Goal: Task Accomplishment & Management: Manage account settings

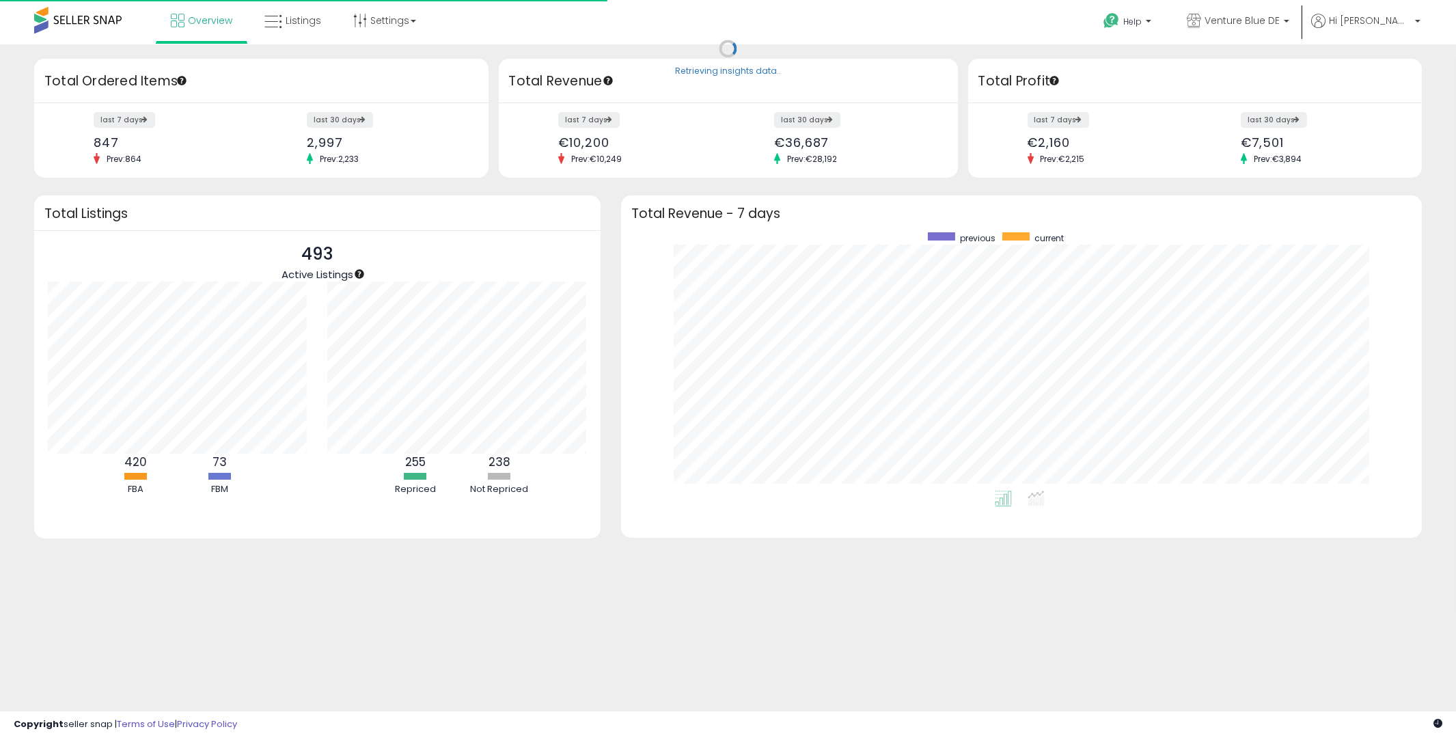
scroll to position [258, 774]
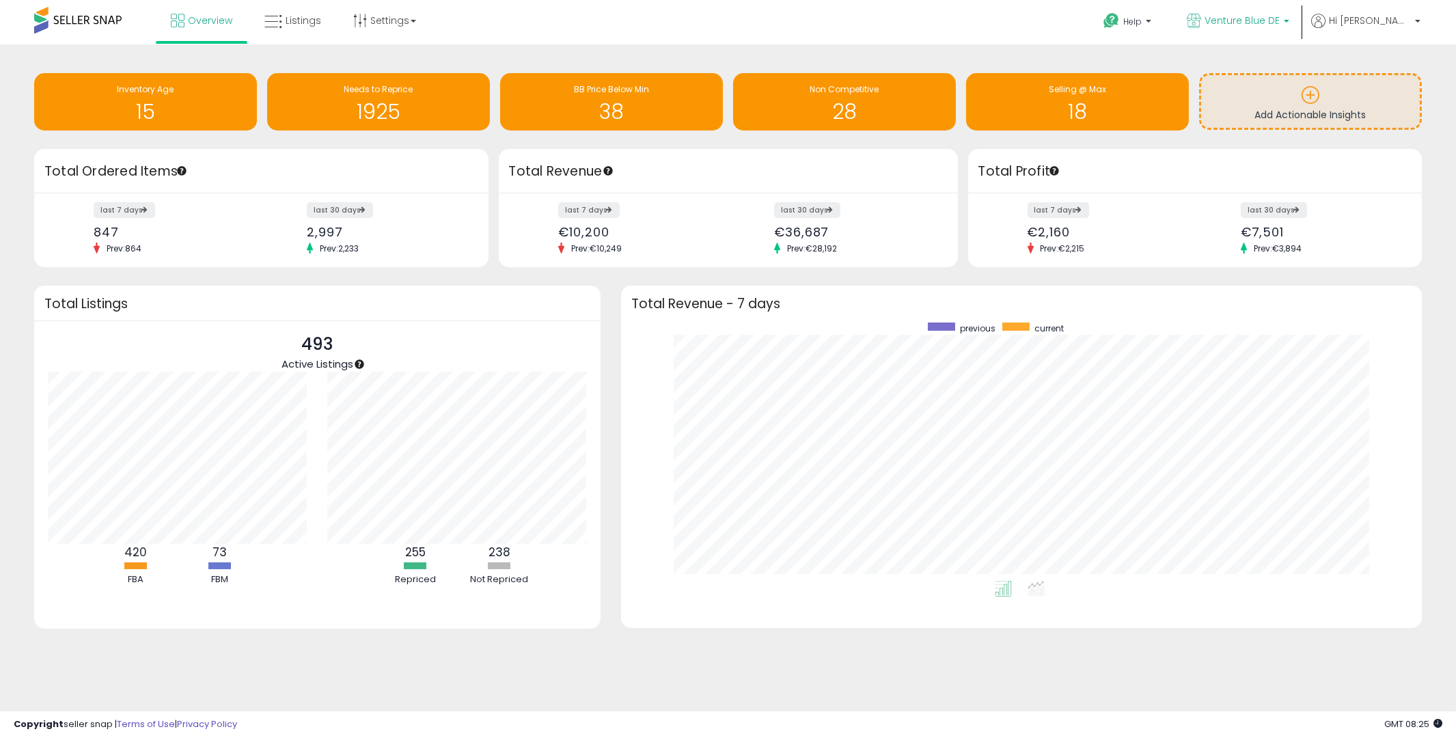
click at [1280, 23] on span "Venture Blue DE" at bounding box center [1242, 21] width 75 height 14
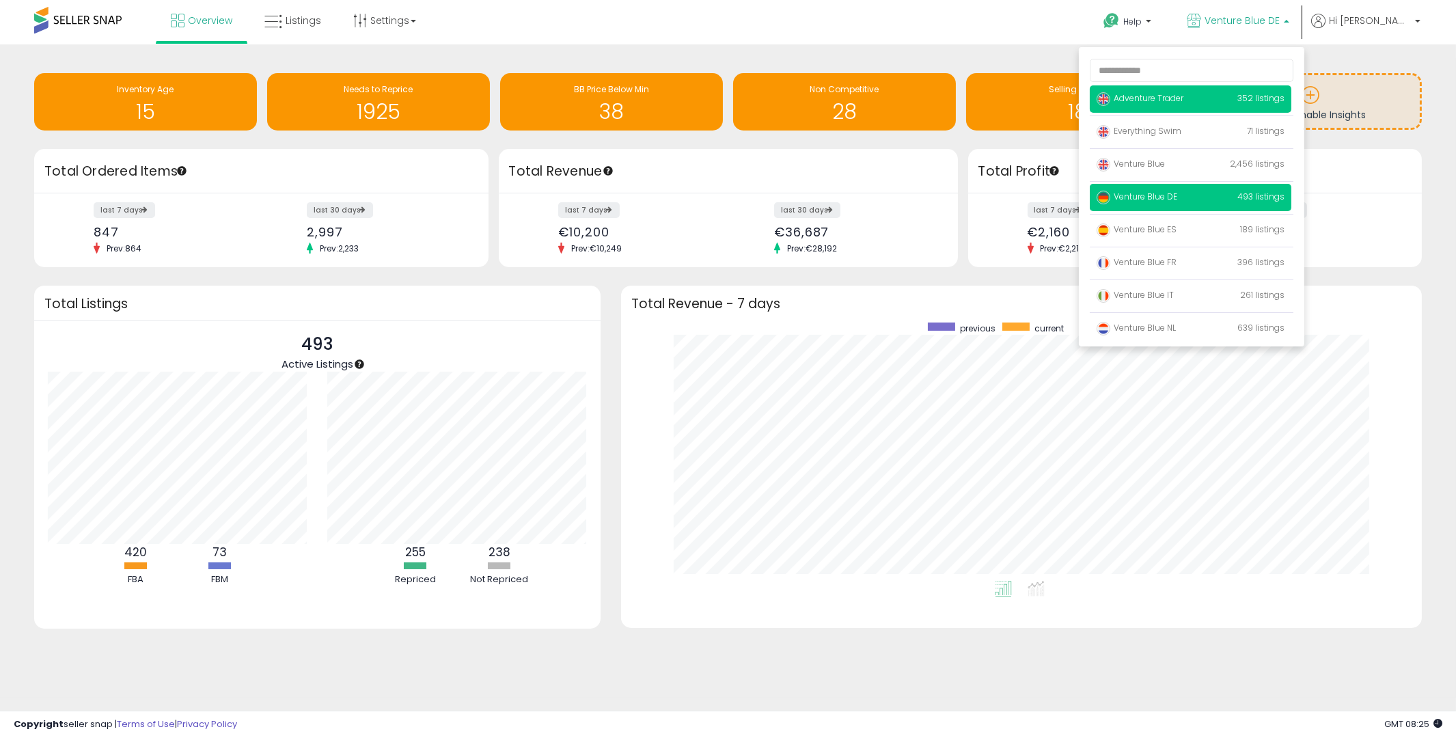
click at [1184, 103] on span "Adventure Trader" at bounding box center [1140, 98] width 87 height 12
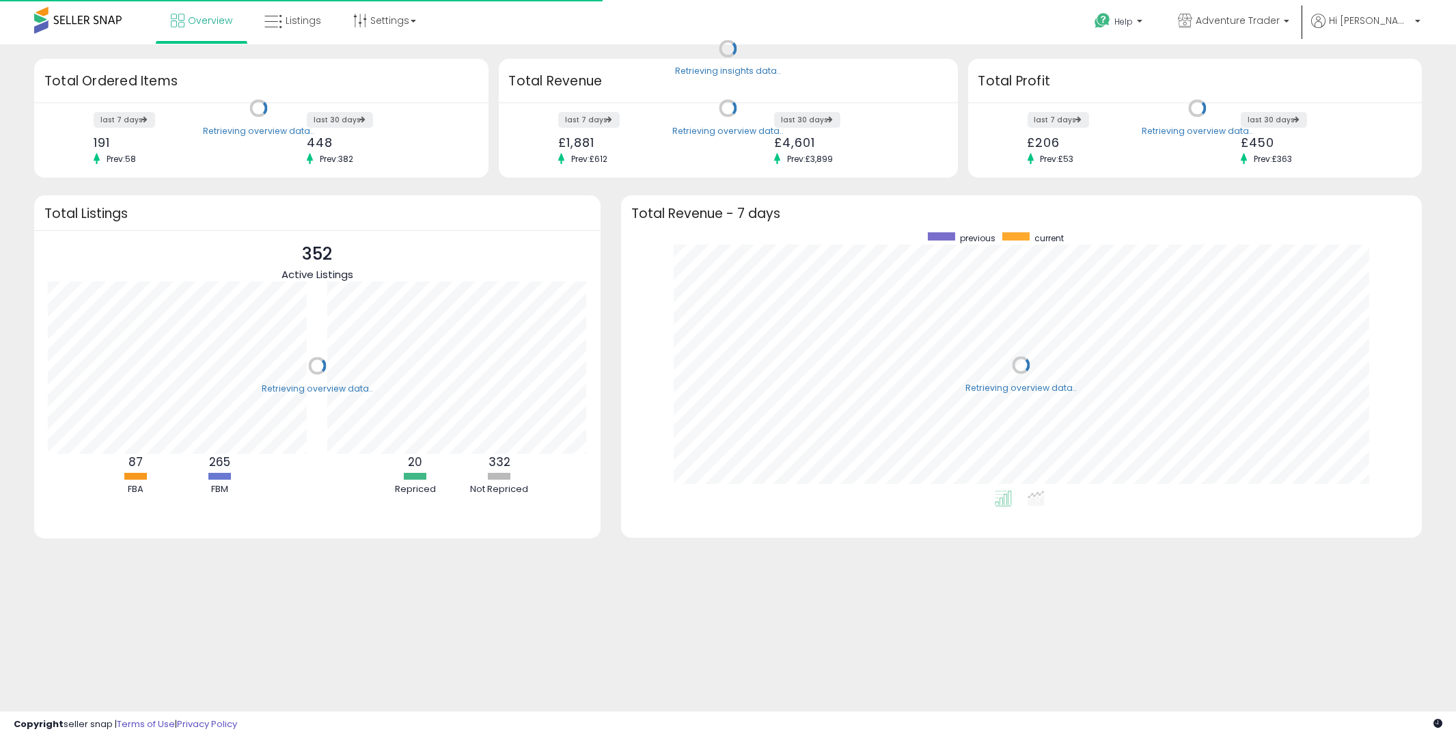
scroll to position [258, 774]
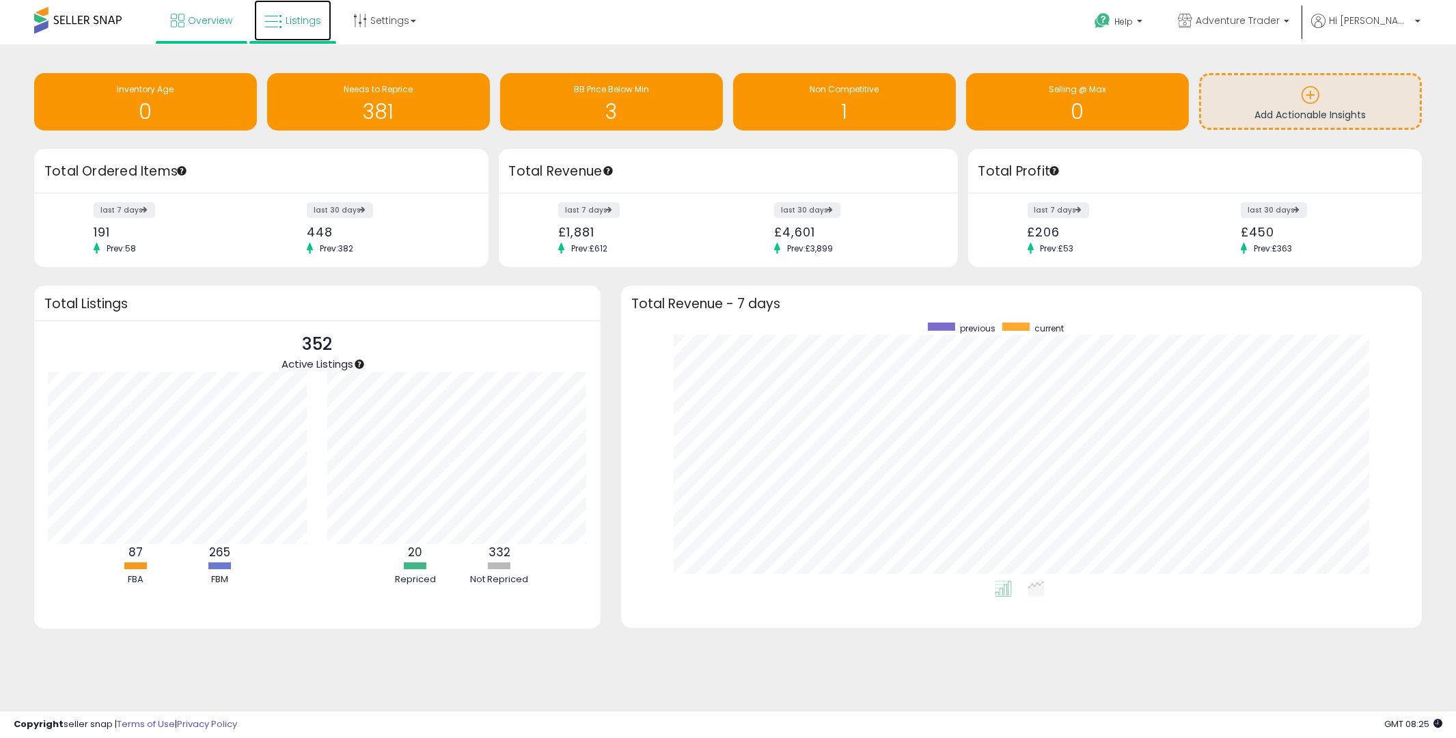
click at [308, 23] on span "Listings" at bounding box center [304, 21] width 36 height 14
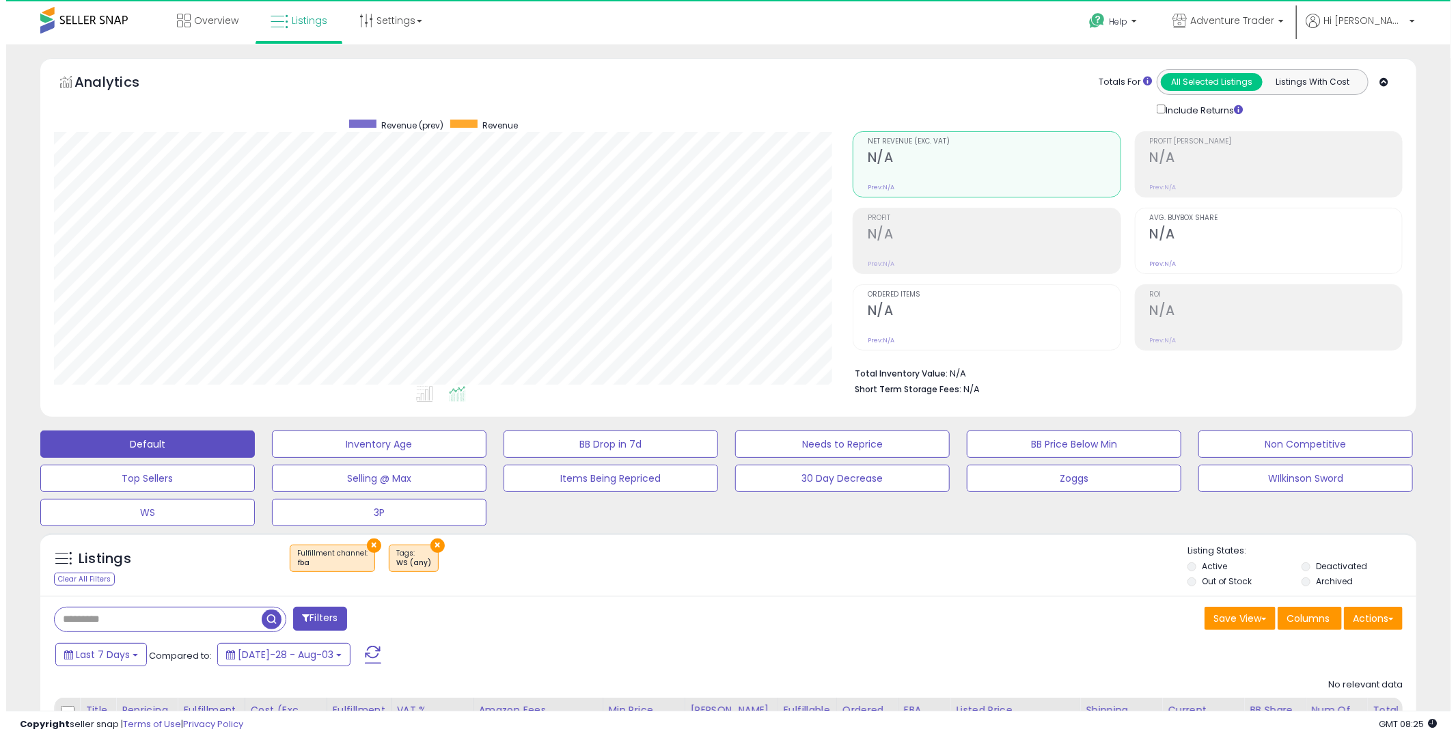
scroll to position [280, 800]
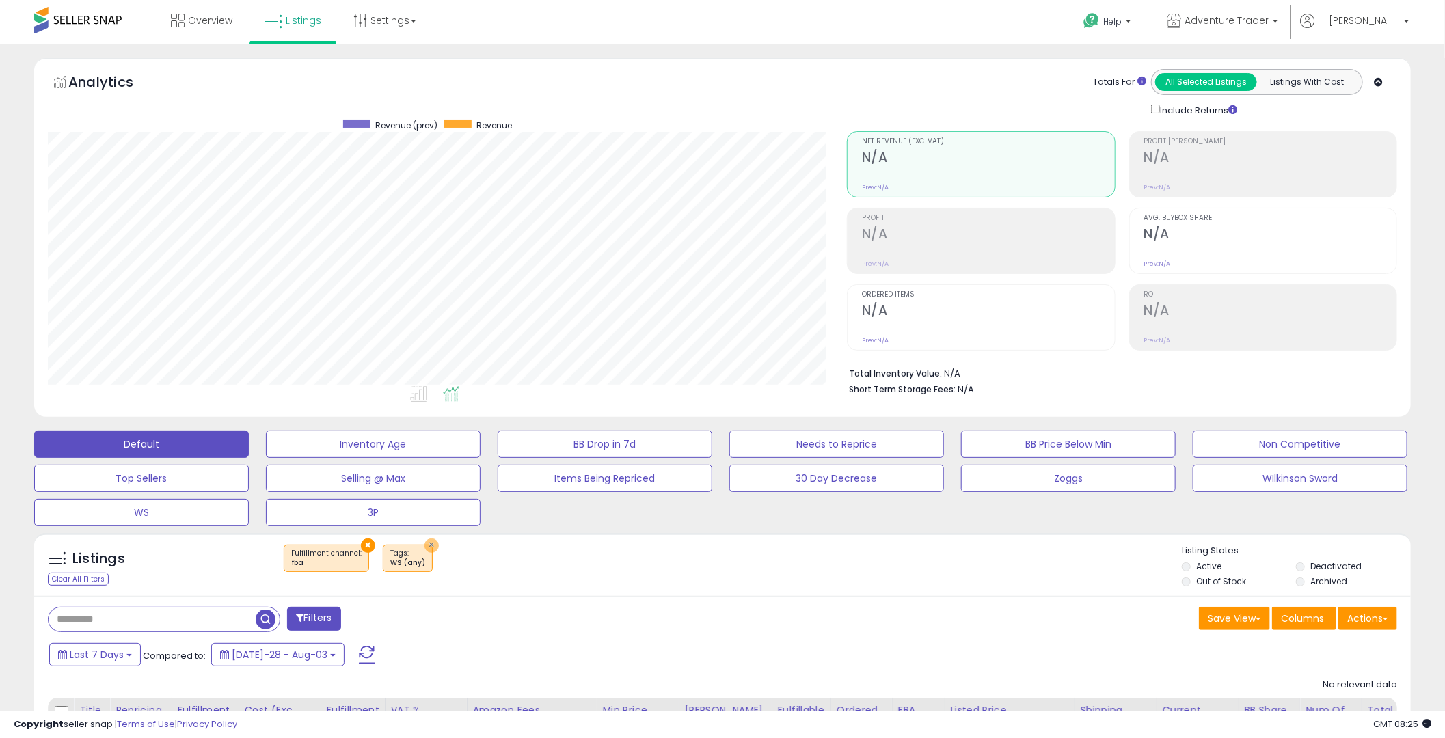
click at [426, 543] on button "×" at bounding box center [431, 545] width 14 height 14
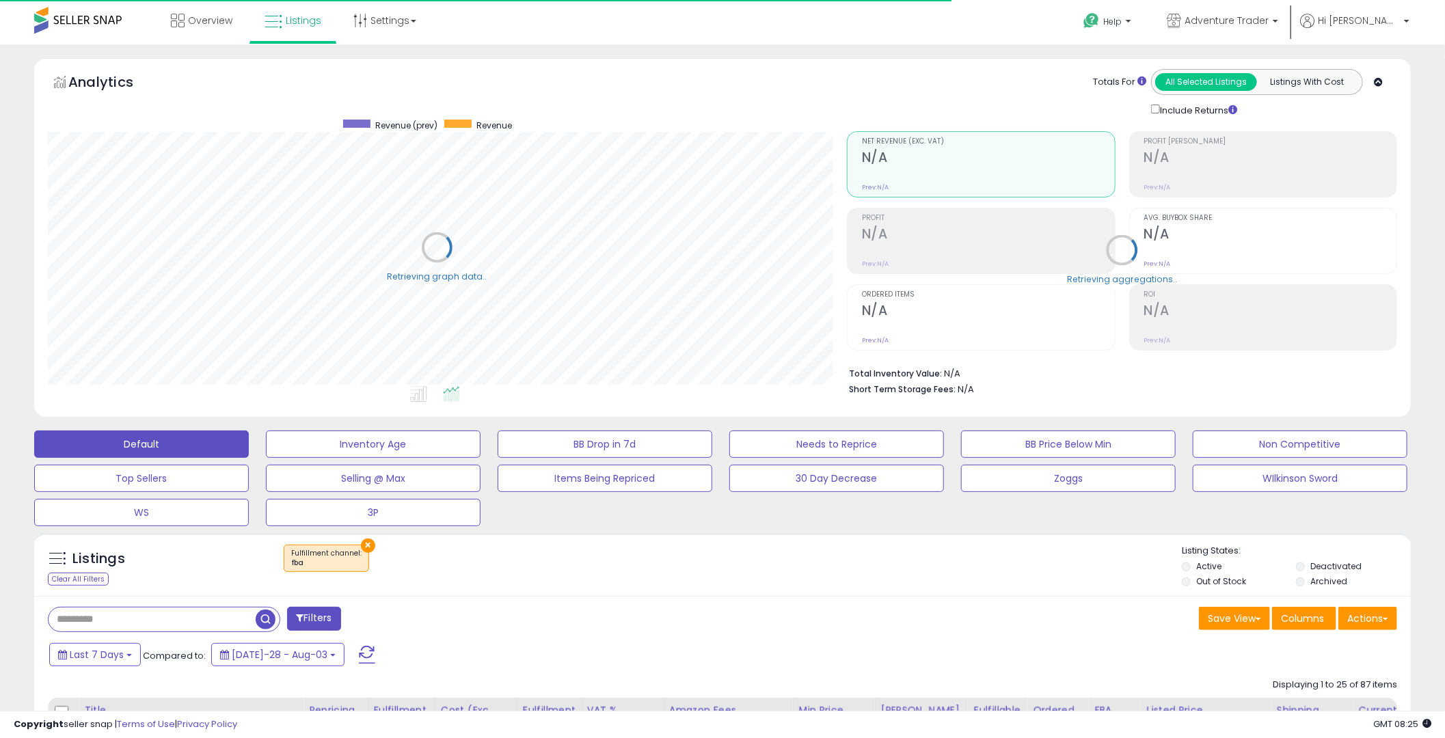
scroll to position [280, 800]
drag, startPoint x: 366, startPoint y: 547, endPoint x: 501, endPoint y: 533, distance: 136.1
click at [366, 547] on button "×" at bounding box center [368, 545] width 14 height 14
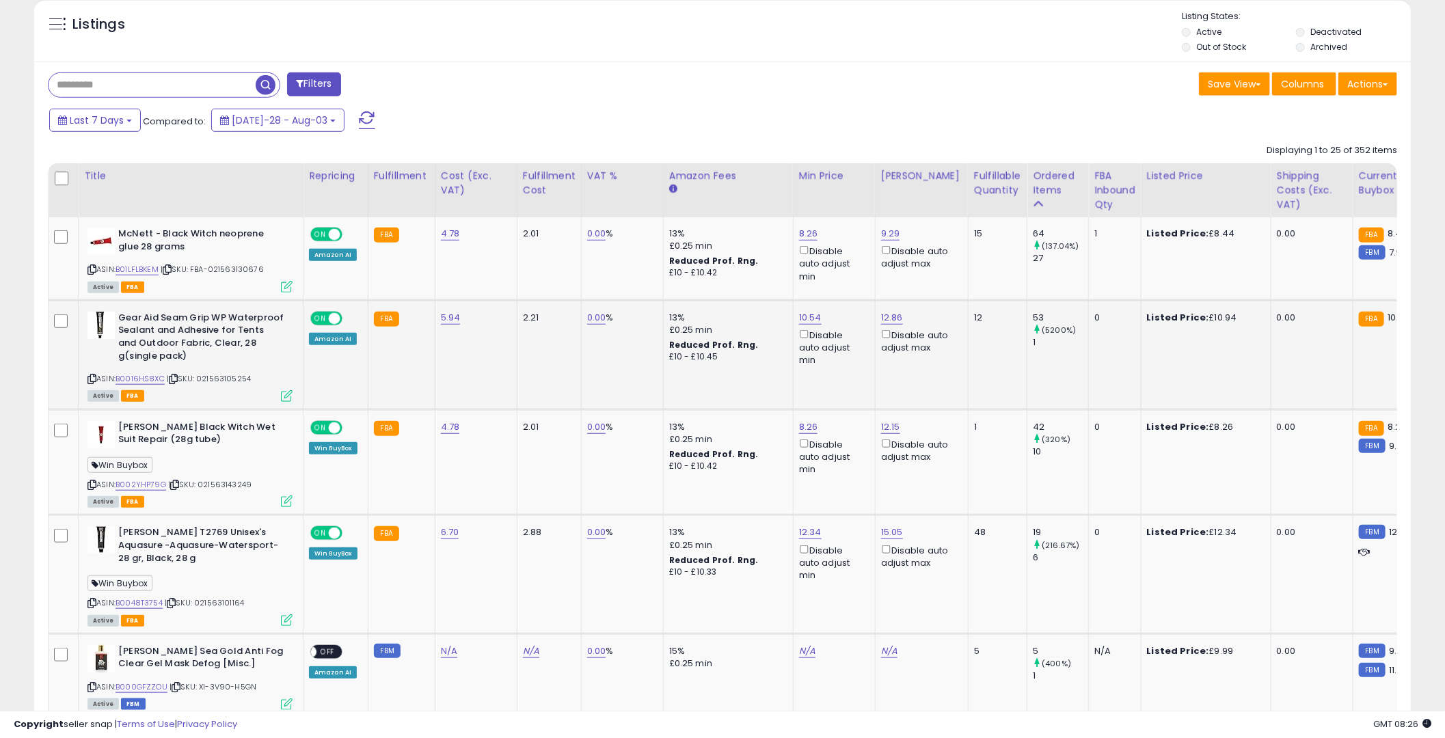
scroll to position [550, 0]
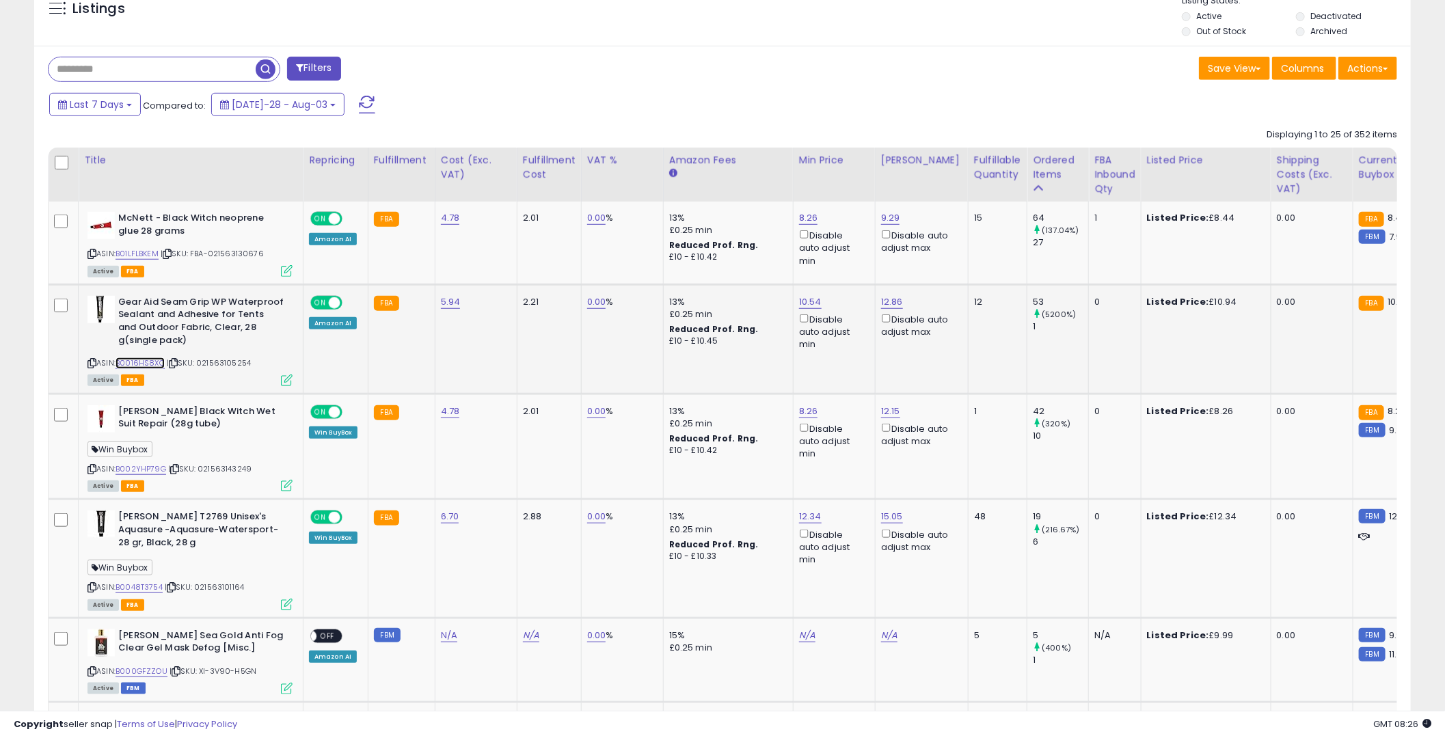
click at [153, 361] on link "B0016HS8XC" at bounding box center [139, 363] width 49 height 12
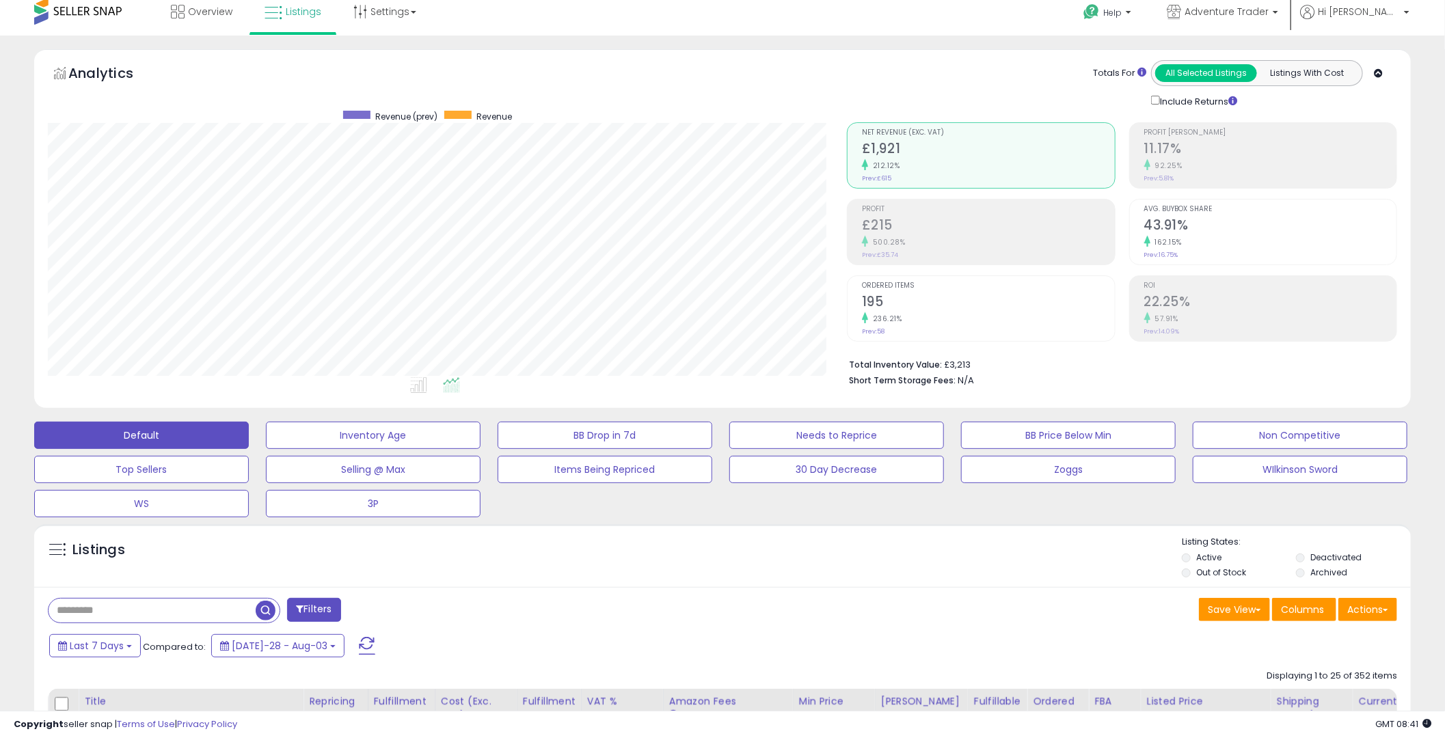
scroll to position [0, 0]
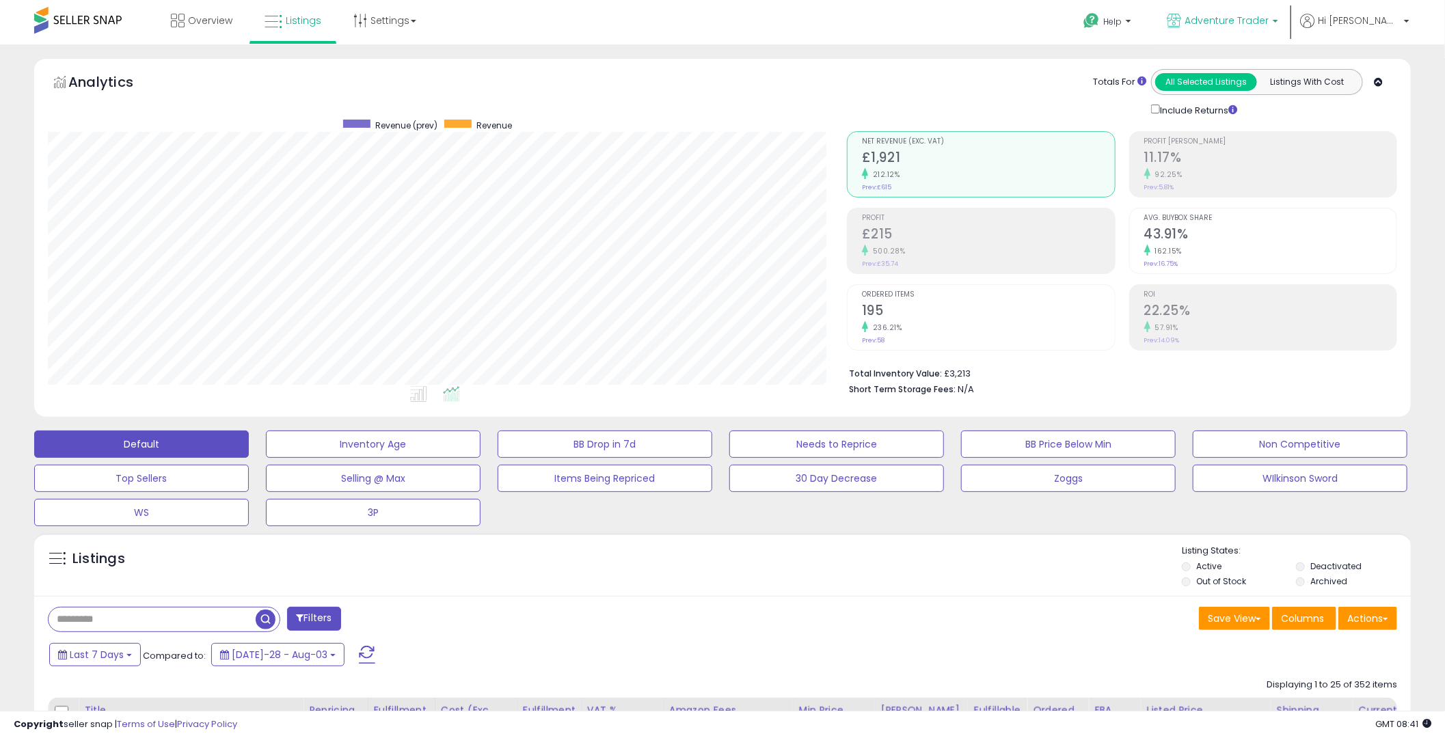
click at [1268, 23] on span "Adventure Trader" at bounding box center [1226, 21] width 84 height 14
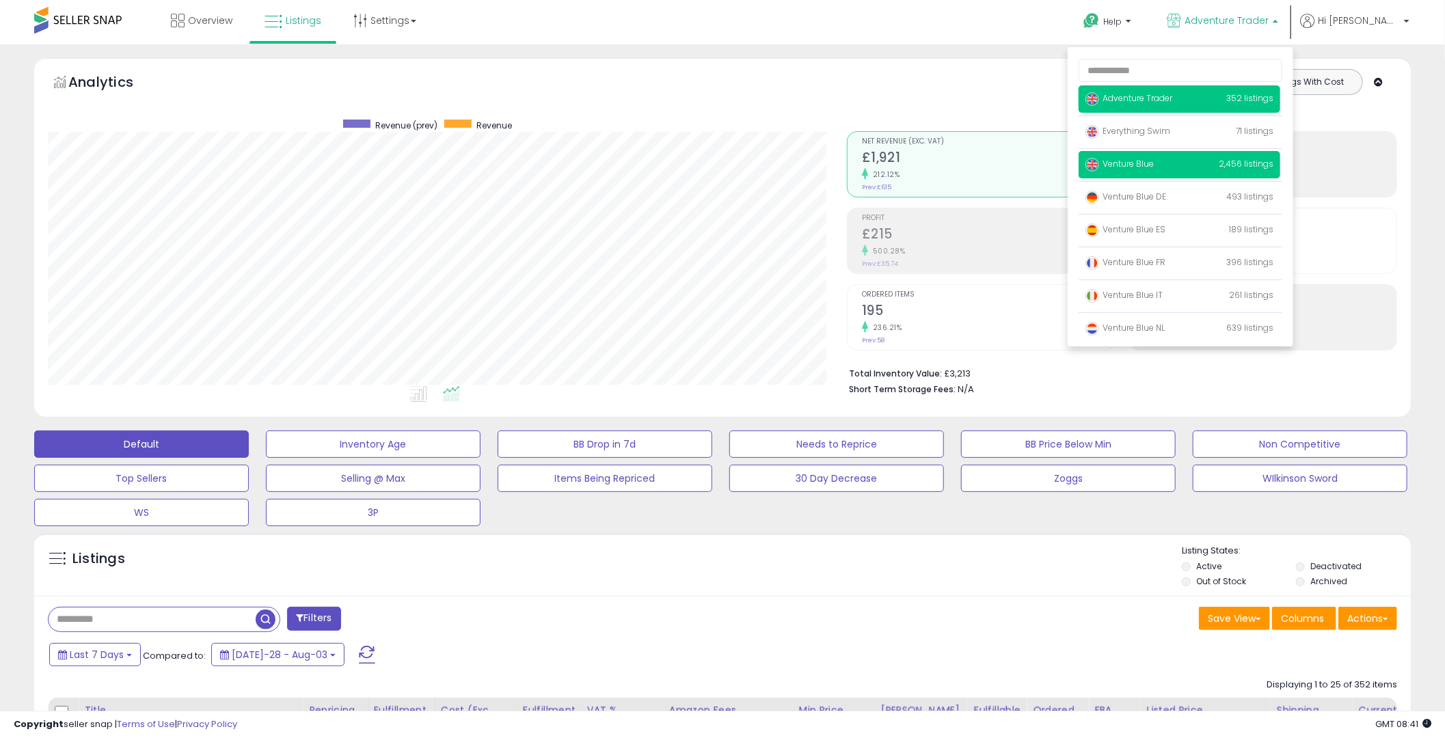
click at [1153, 162] on span "Venture Blue" at bounding box center [1119, 164] width 68 height 12
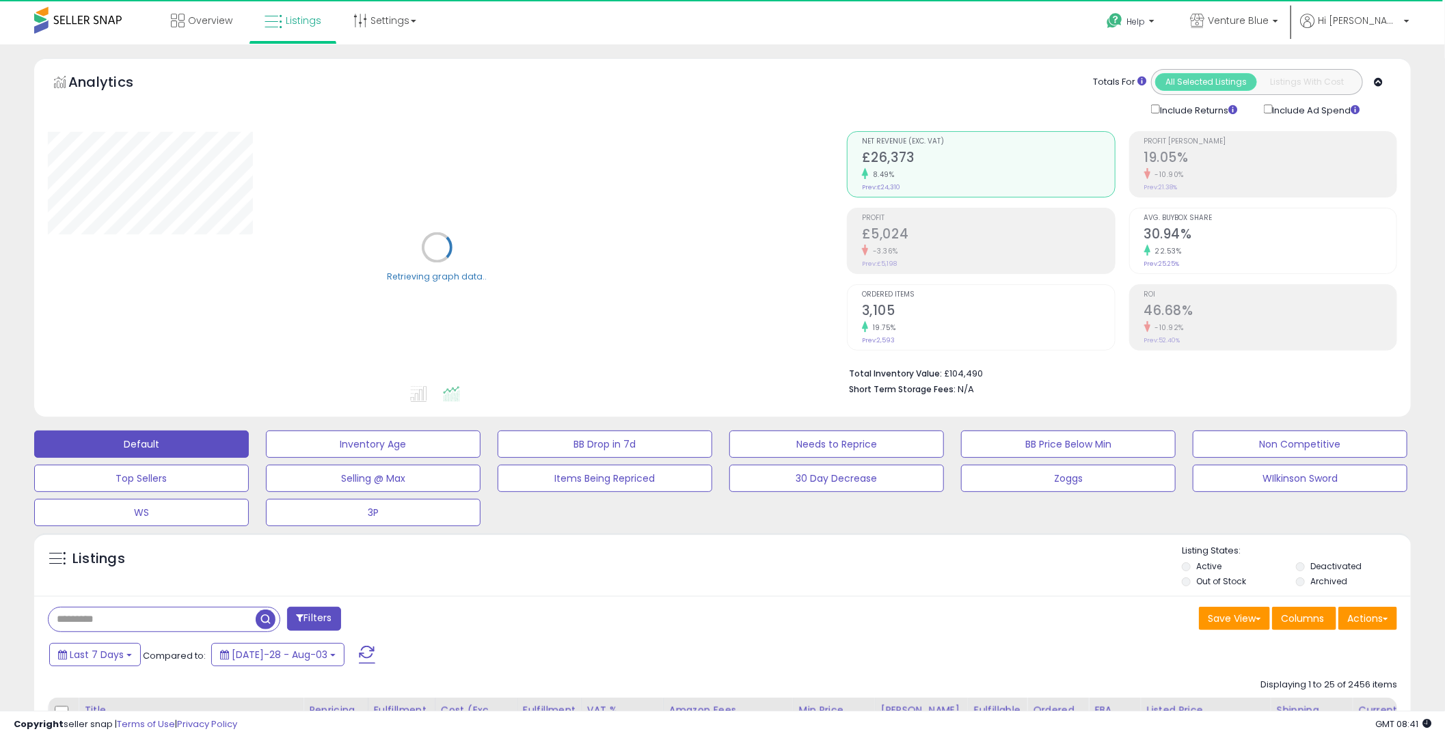
drag, startPoint x: 535, startPoint y: 540, endPoint x: 532, endPoint y: 551, distance: 12.1
click at [535, 540] on div "Listings Active" at bounding box center [722, 564] width 1376 height 63
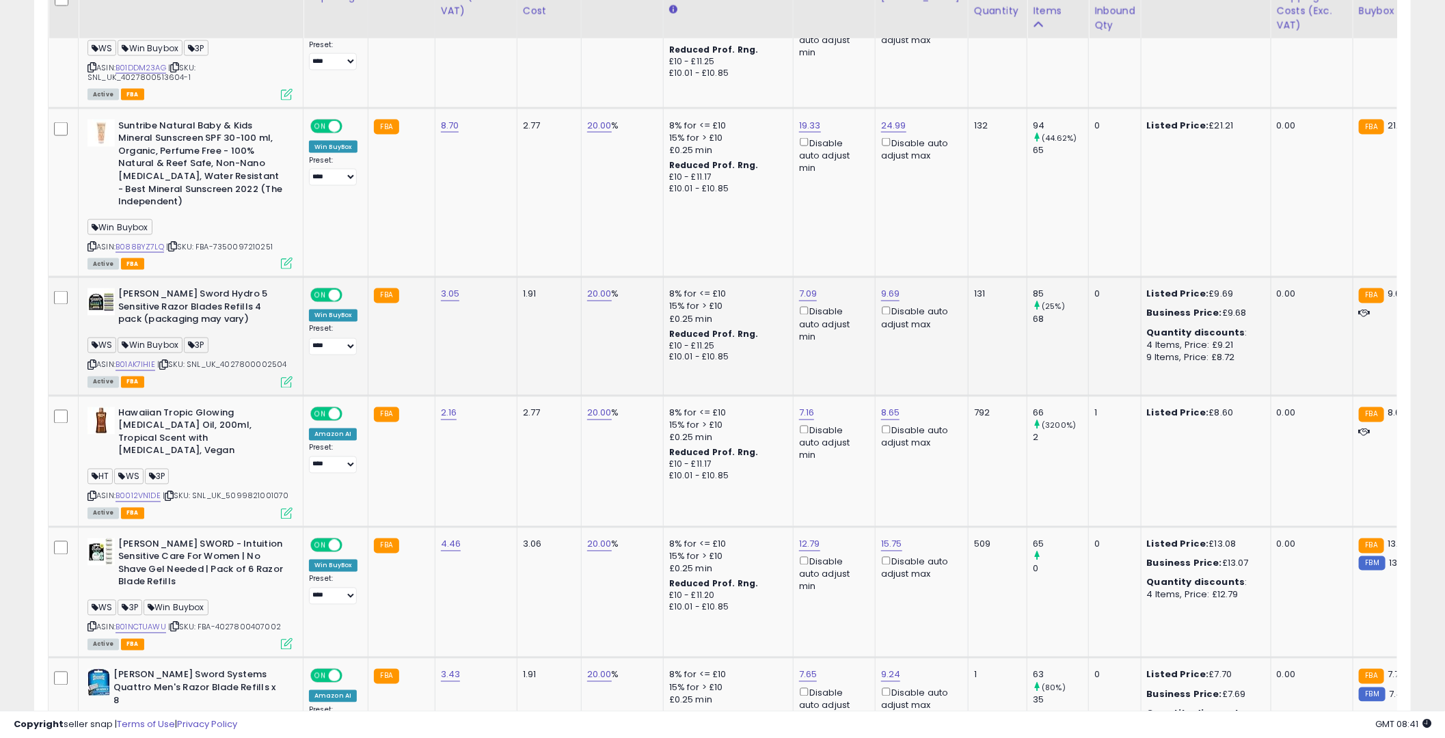
scroll to position [1315, 0]
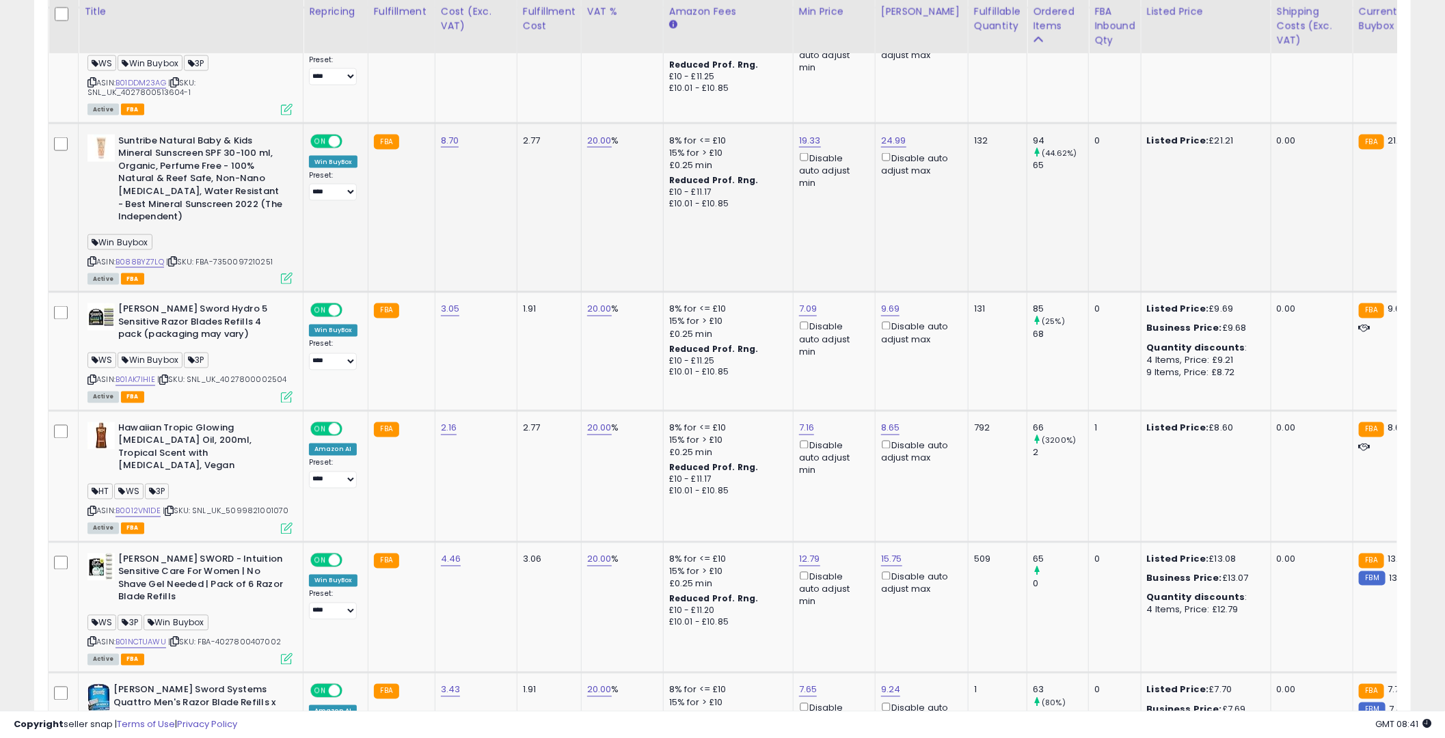
click at [254, 256] on span "| SKU: FBA-7350097210251" at bounding box center [219, 261] width 107 height 11
copy span "7350097210251"
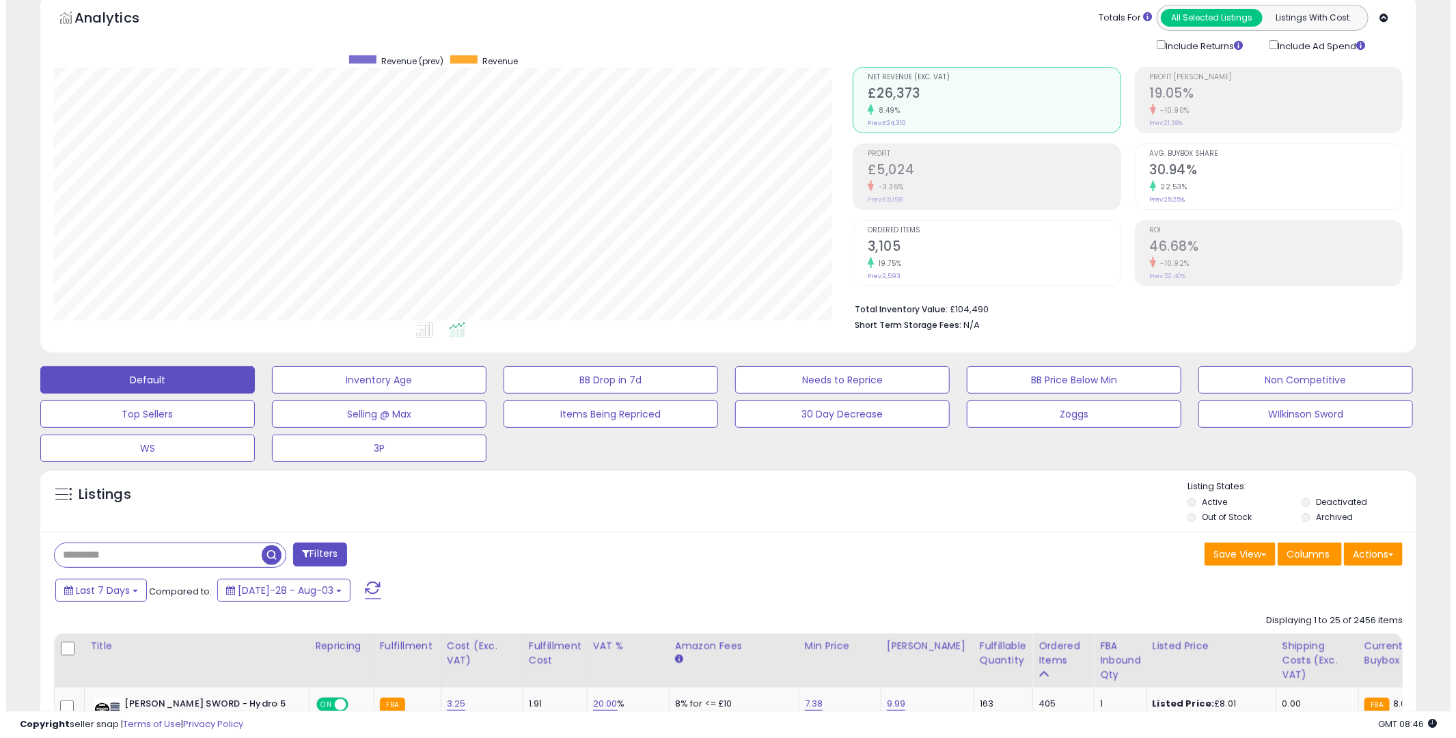
scroll to position [0, 0]
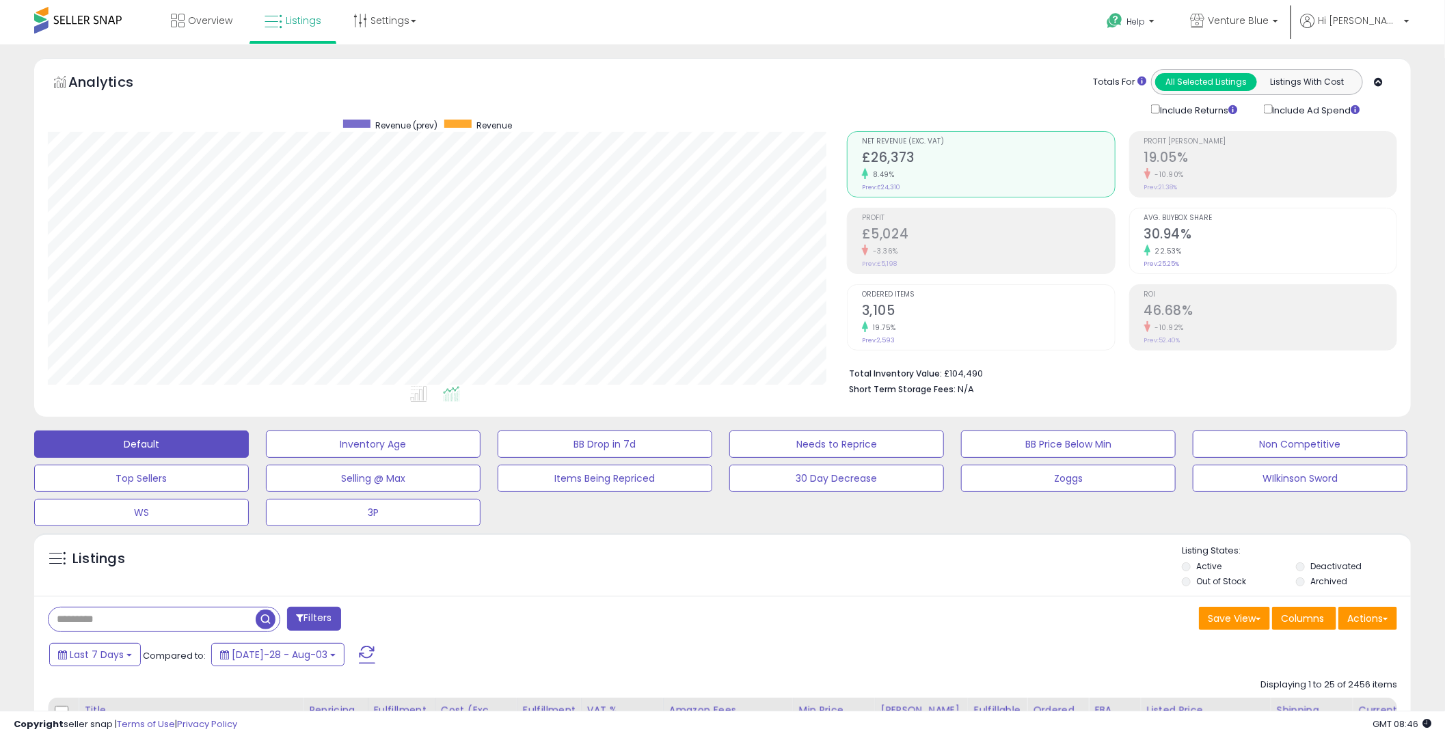
click at [195, 616] on input "text" at bounding box center [152, 619] width 207 height 24
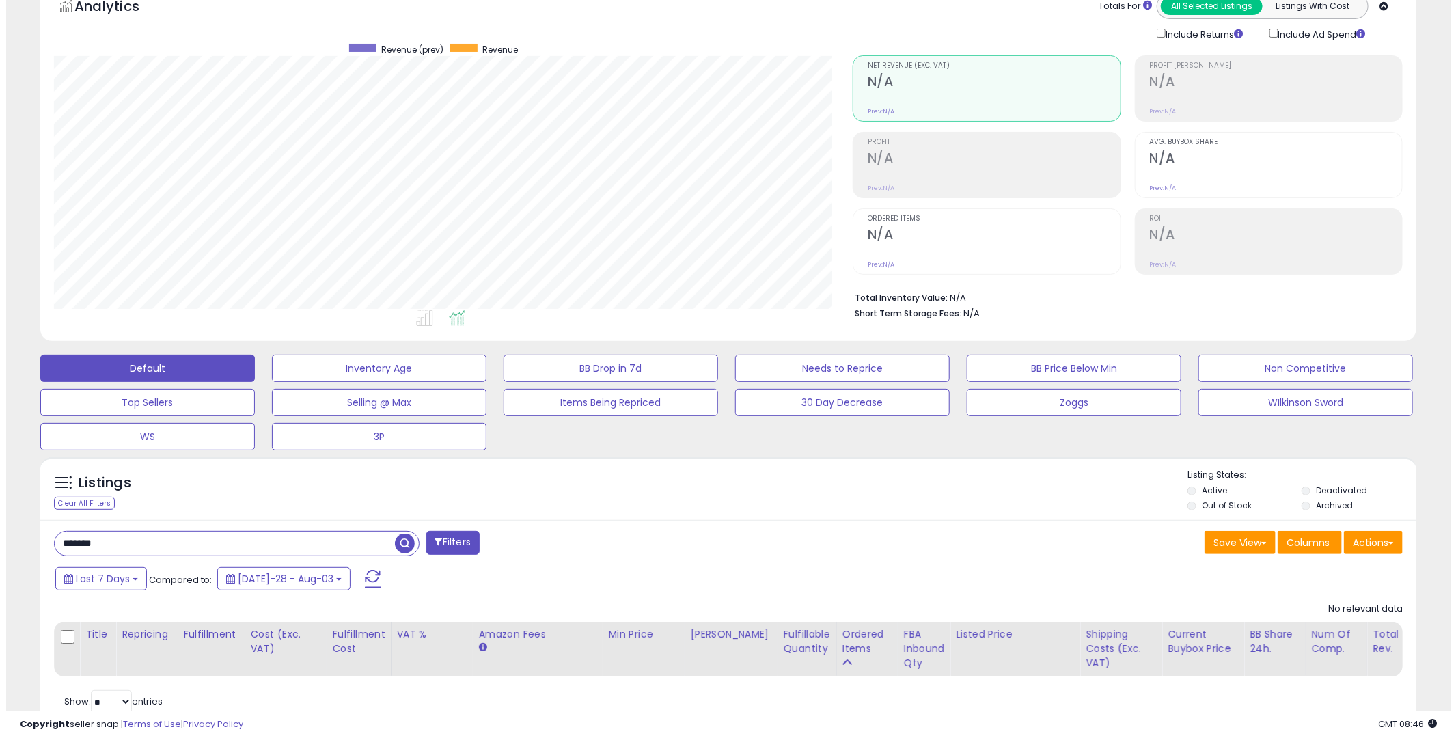
scroll to position [132, 0]
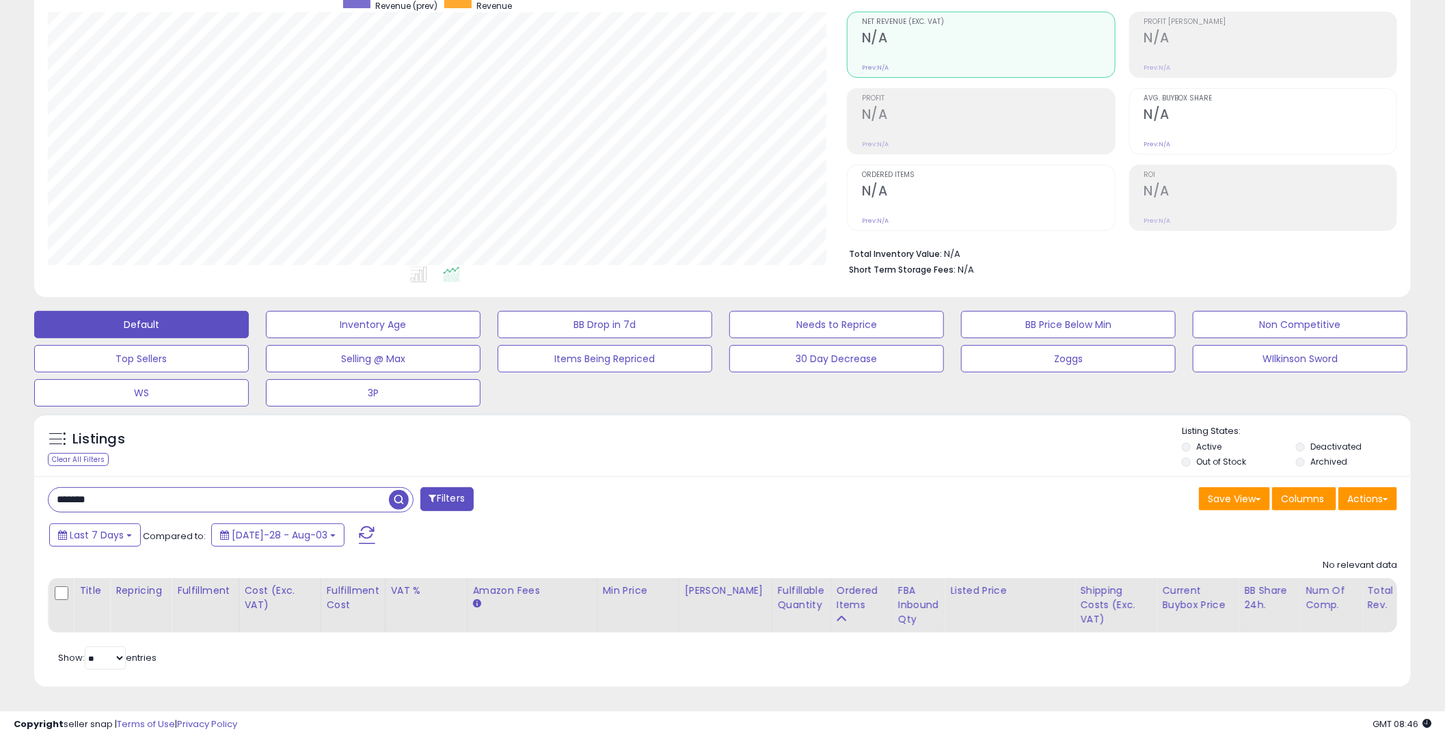
click at [399, 491] on span "button" at bounding box center [399, 500] width 20 height 20
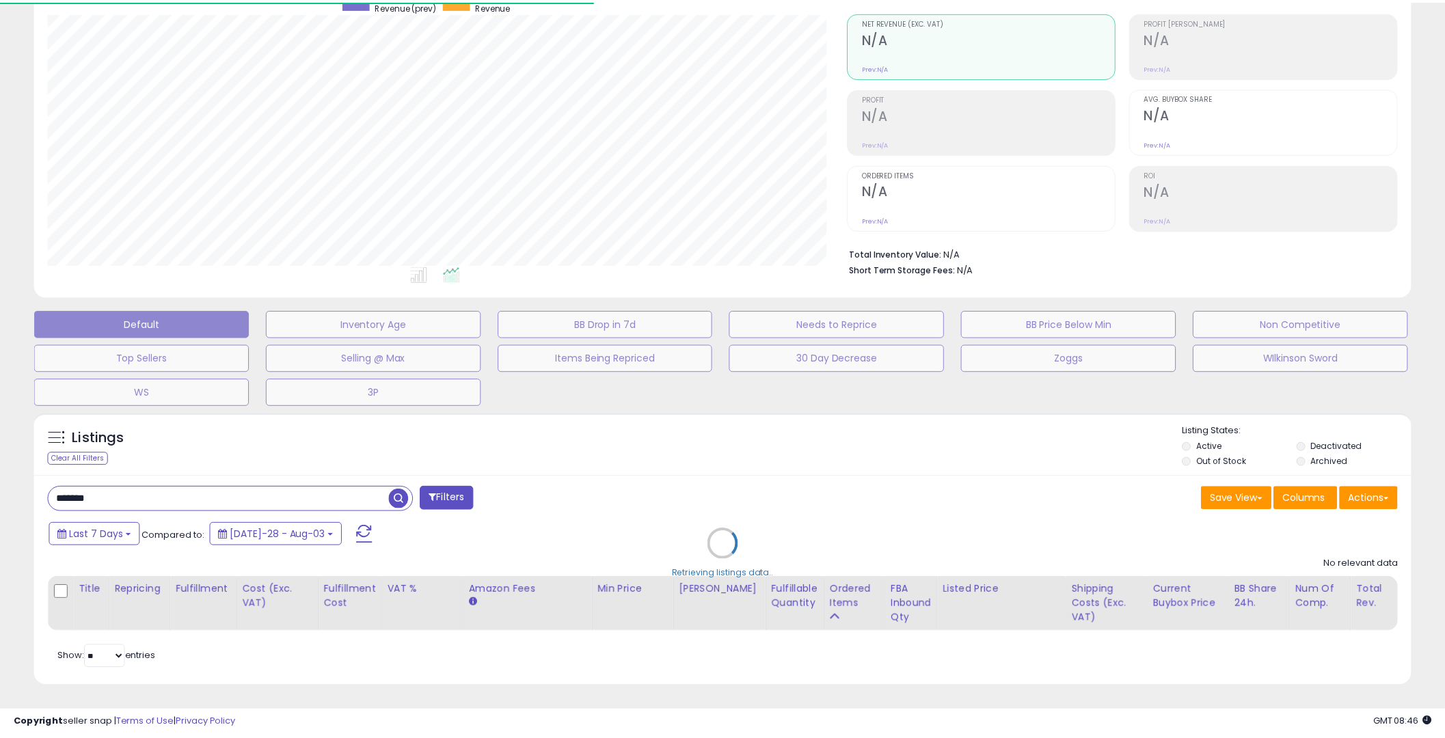
scroll to position [683060, 682542]
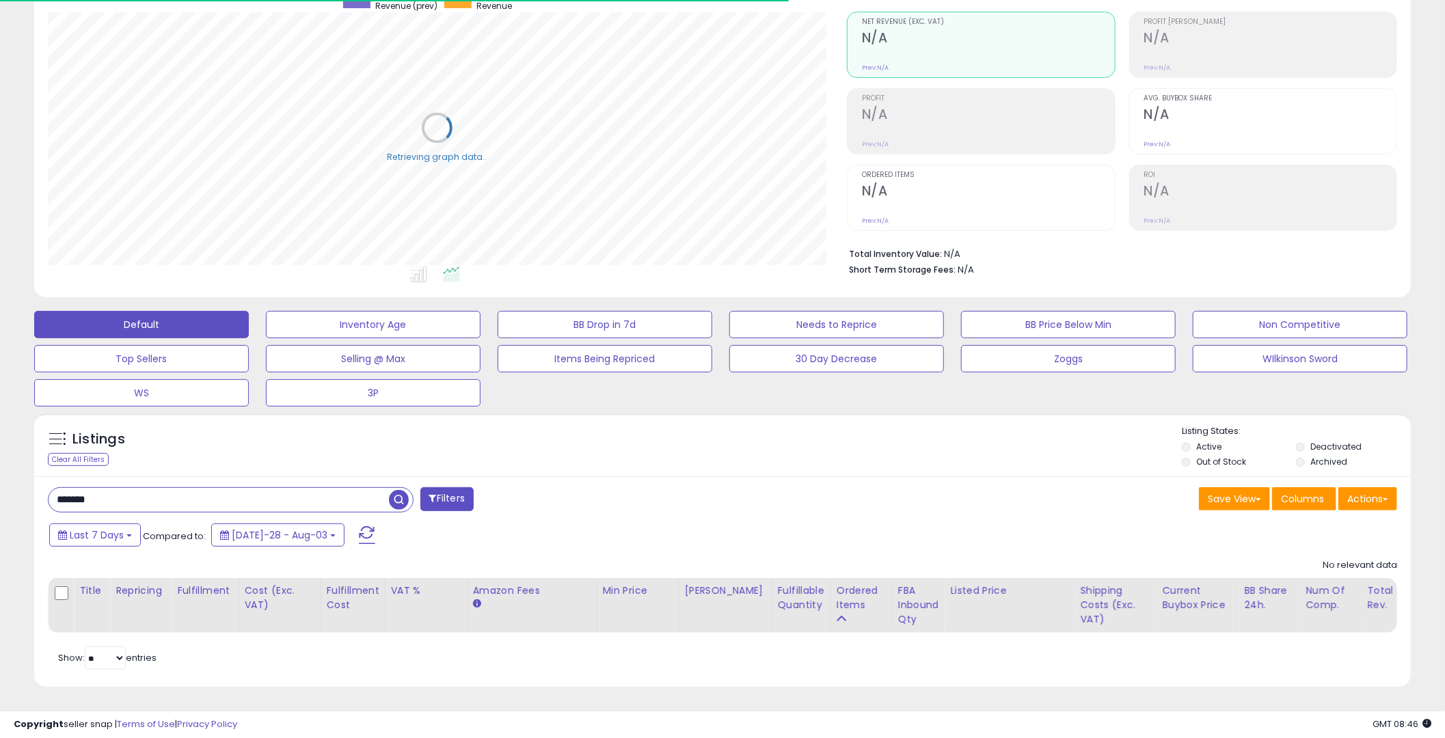
click at [87, 491] on input "*******" at bounding box center [219, 500] width 340 height 24
type input "**"
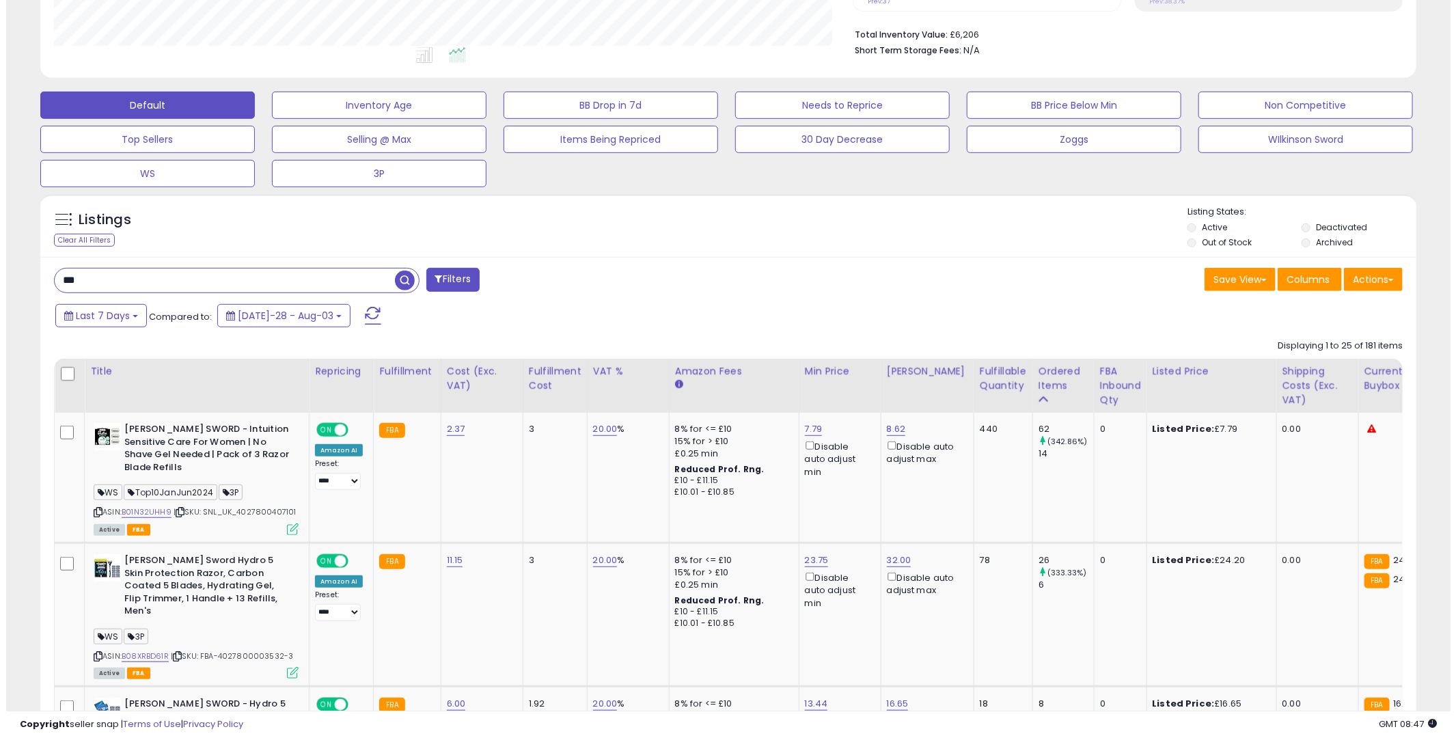
scroll to position [224, 0]
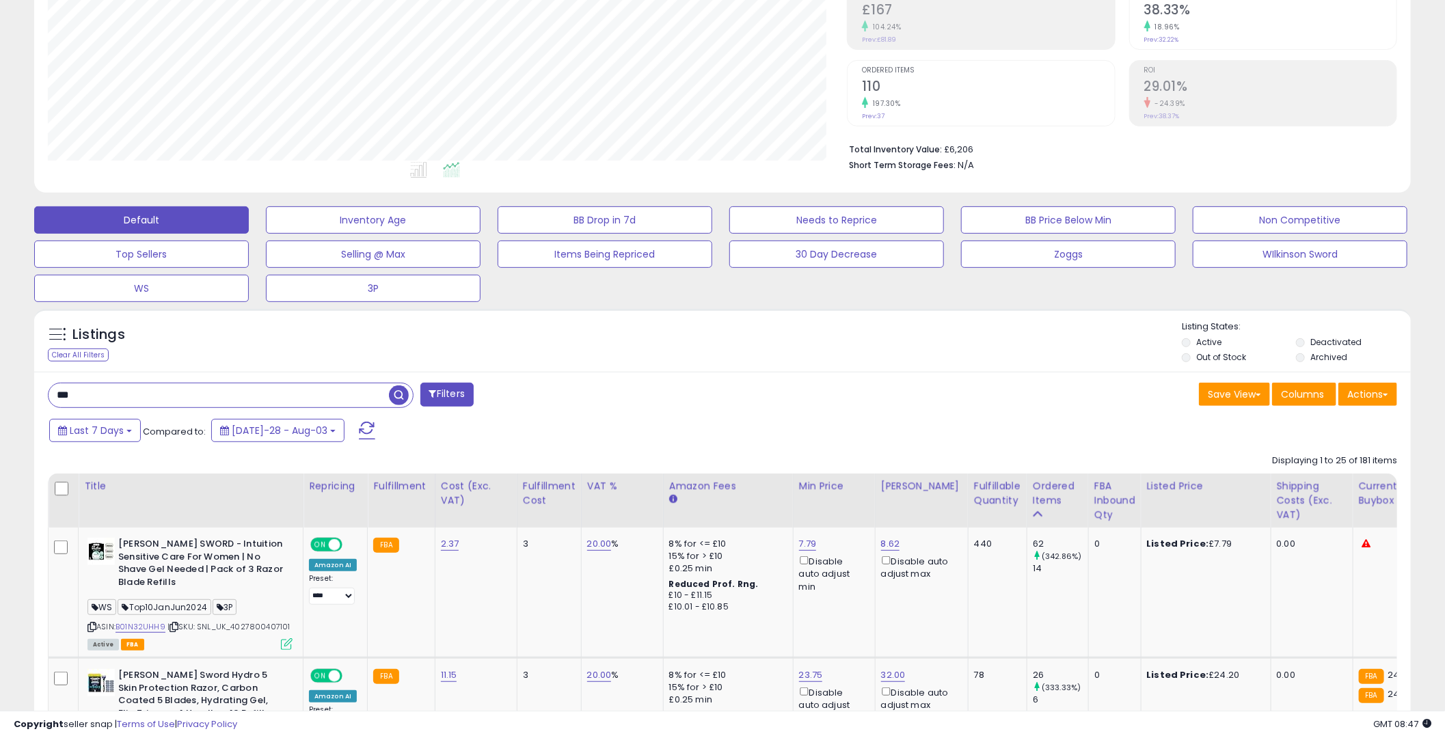
click at [474, 395] on button "Filters" at bounding box center [446, 395] width 53 height 24
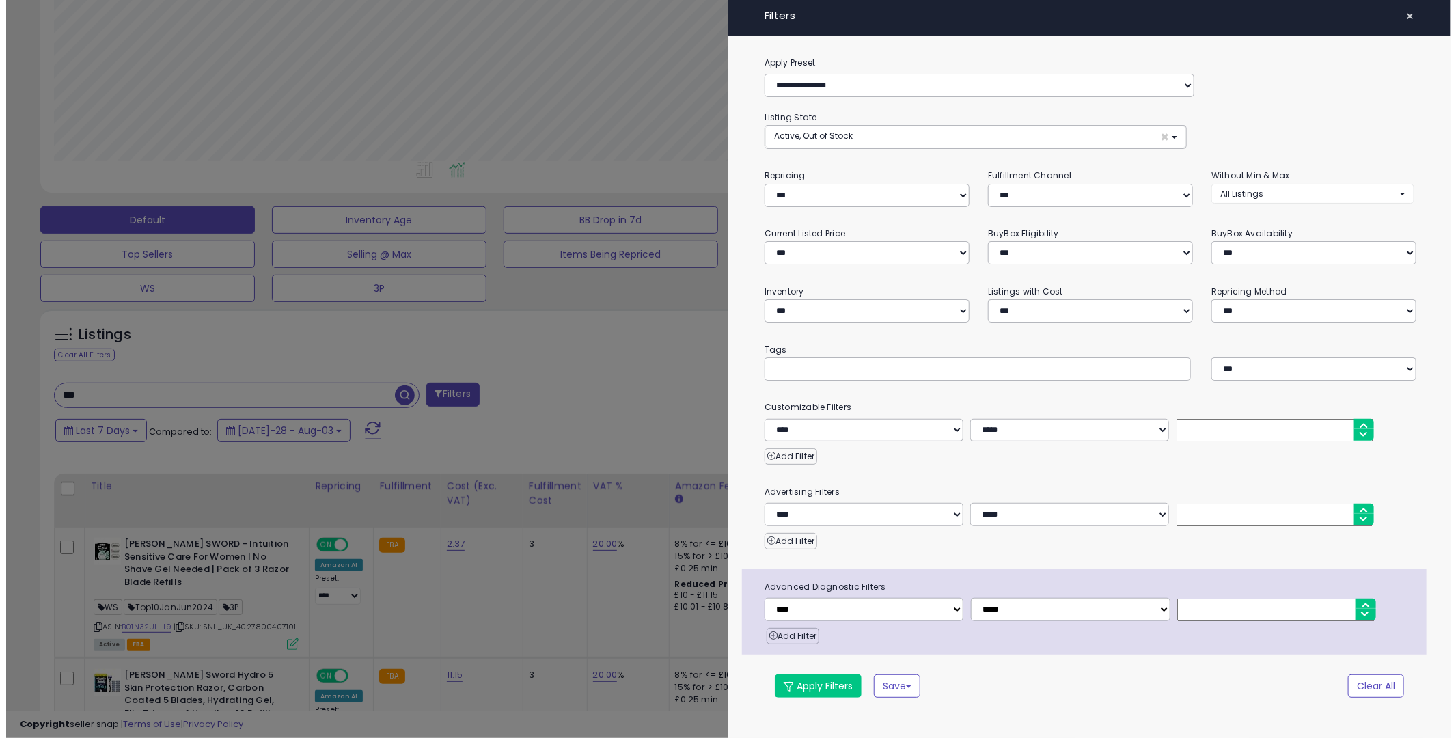
scroll to position [280, 805]
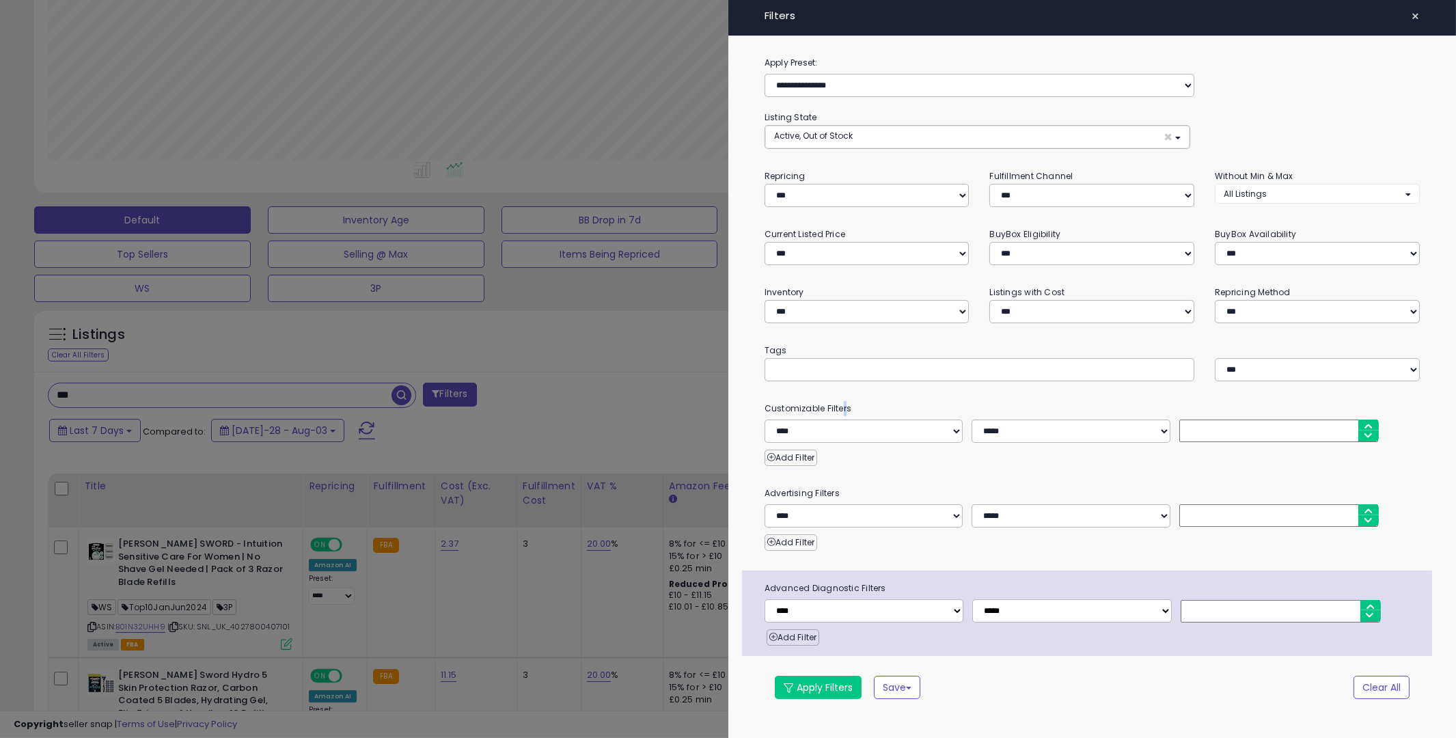
drag, startPoint x: 843, startPoint y: 383, endPoint x: 838, endPoint y: 376, distance: 8.3
click at [844, 381] on div "**********" at bounding box center [1092, 387] width 728 height 664
click at [830, 369] on input "text" at bounding box center [876, 369] width 205 height 14
type input "******"
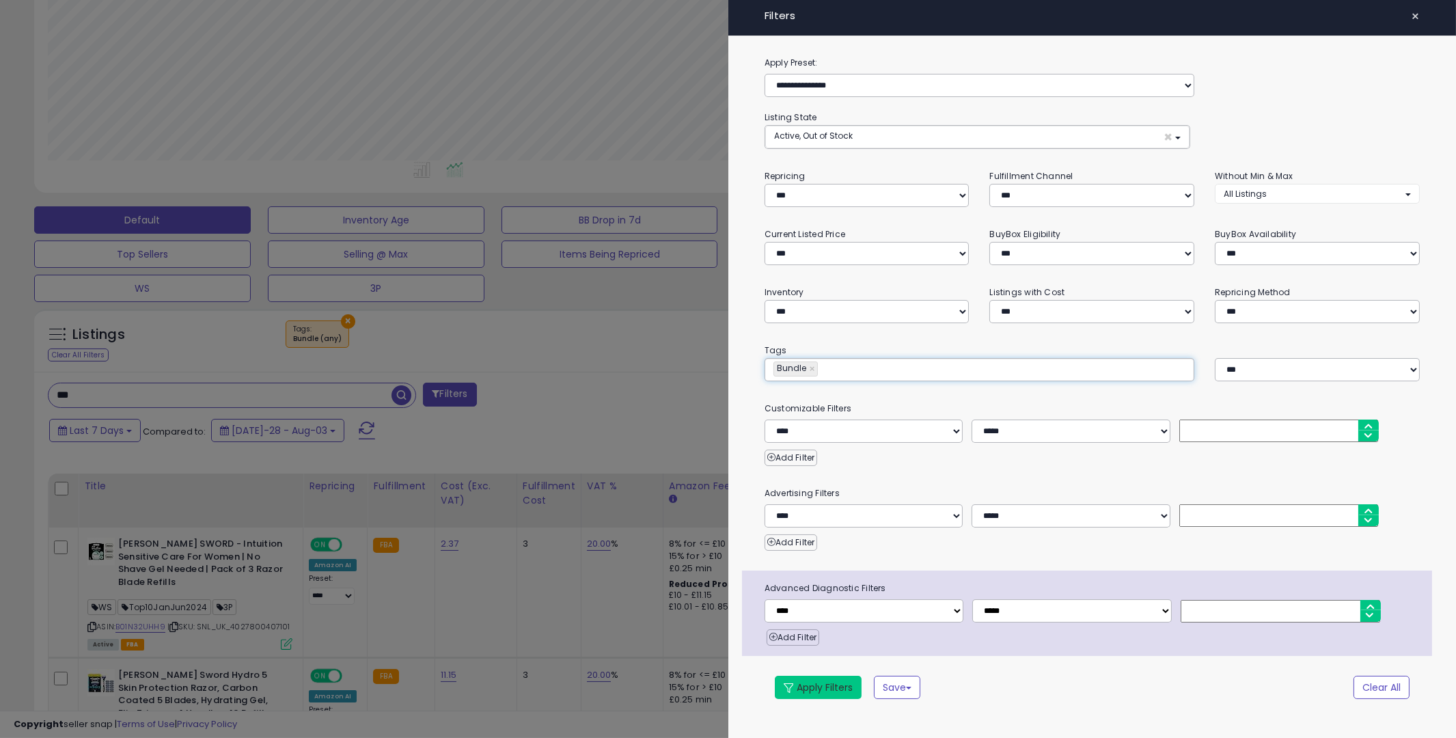
click at [813, 694] on button "Apply Filters" at bounding box center [818, 687] width 87 height 23
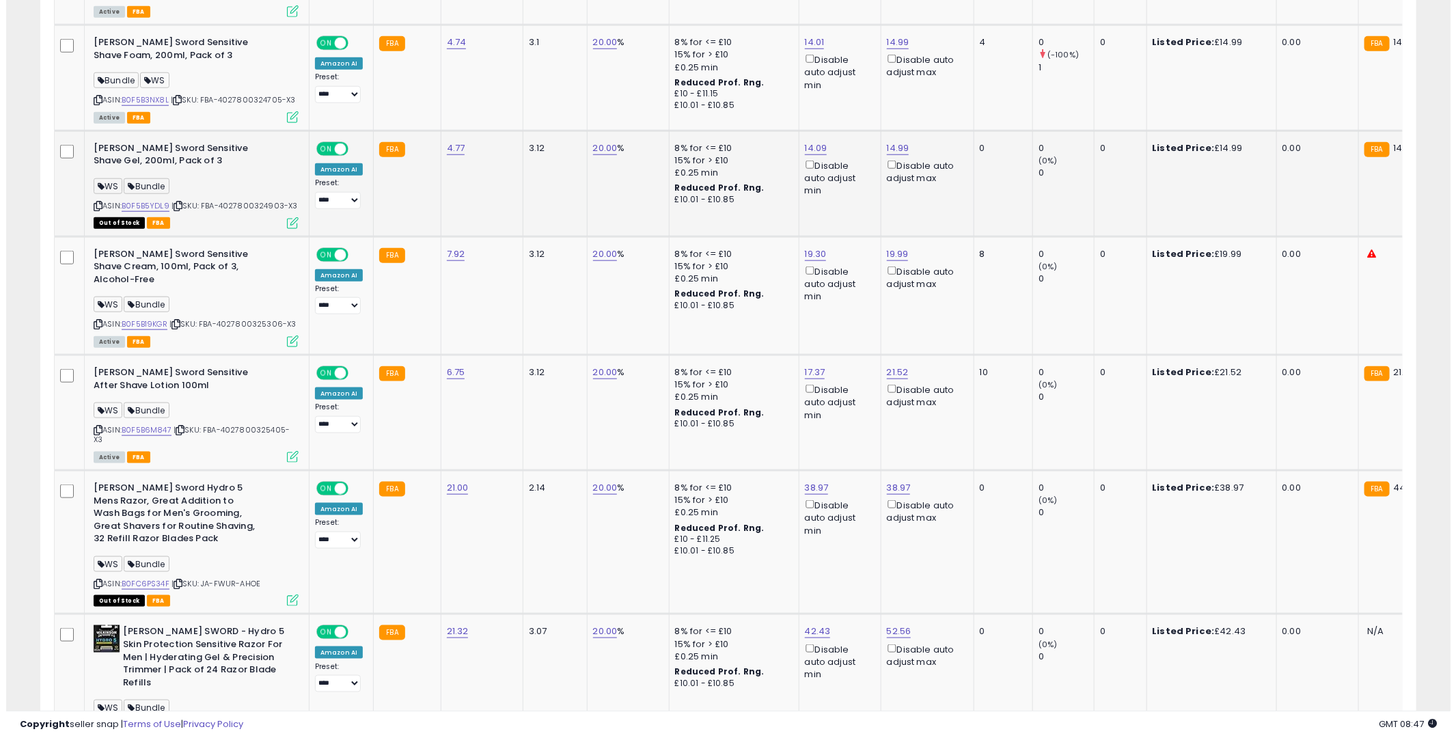
scroll to position [0, 0]
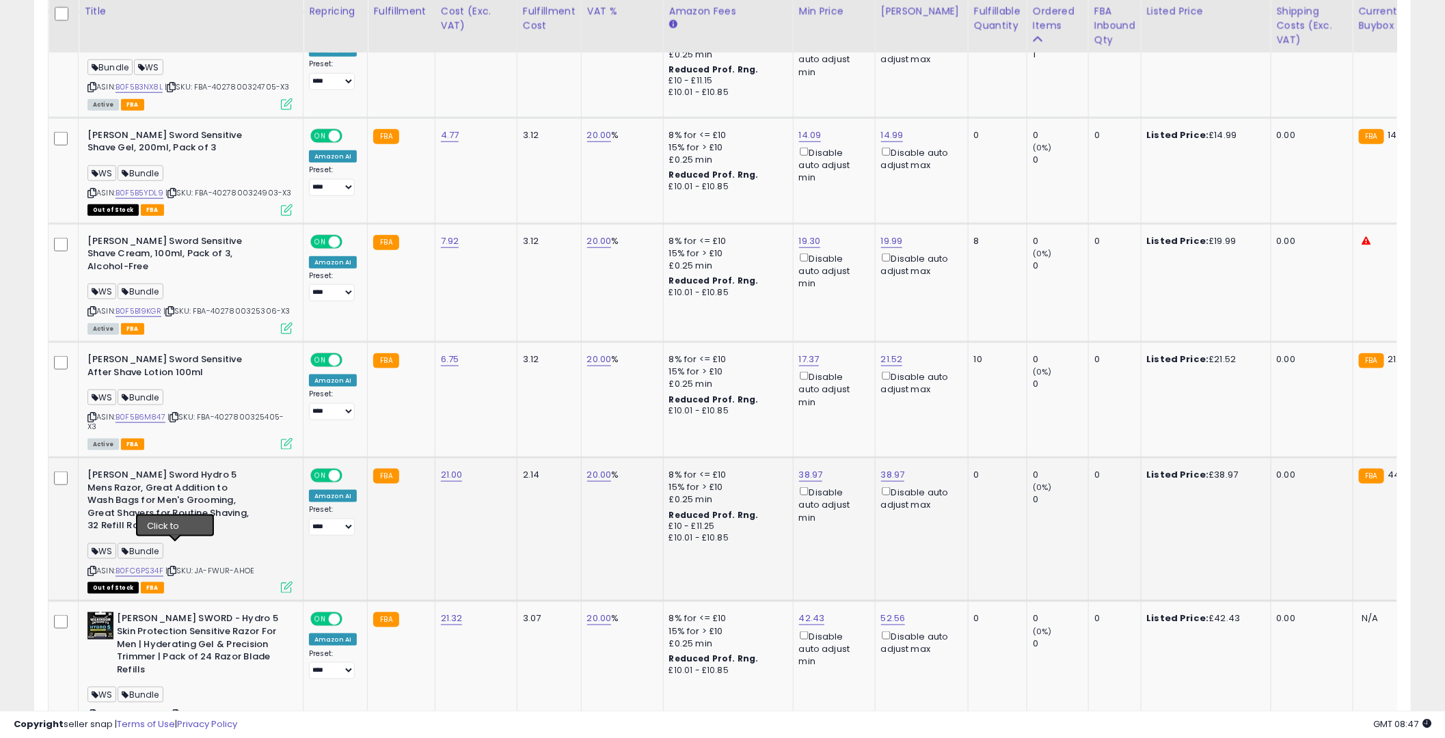
click at [187, 572] on td "[PERSON_NAME] Sword Hydro 5 Mens Razor, Great Addition to Wash Bags for Men's G…" at bounding box center [191, 530] width 225 height 144
drag, startPoint x: 166, startPoint y: 549, endPoint x: 126, endPoint y: 549, distance: 39.6
click at [123, 549] on div "ASIN: B0FC6PS34F | SKU: JA-FWUR-AHOE Out of Stock FBA" at bounding box center [189, 530] width 205 height 123
copy div "0FC6PS34F"
click at [283, 582] on icon at bounding box center [287, 588] width 12 height 12
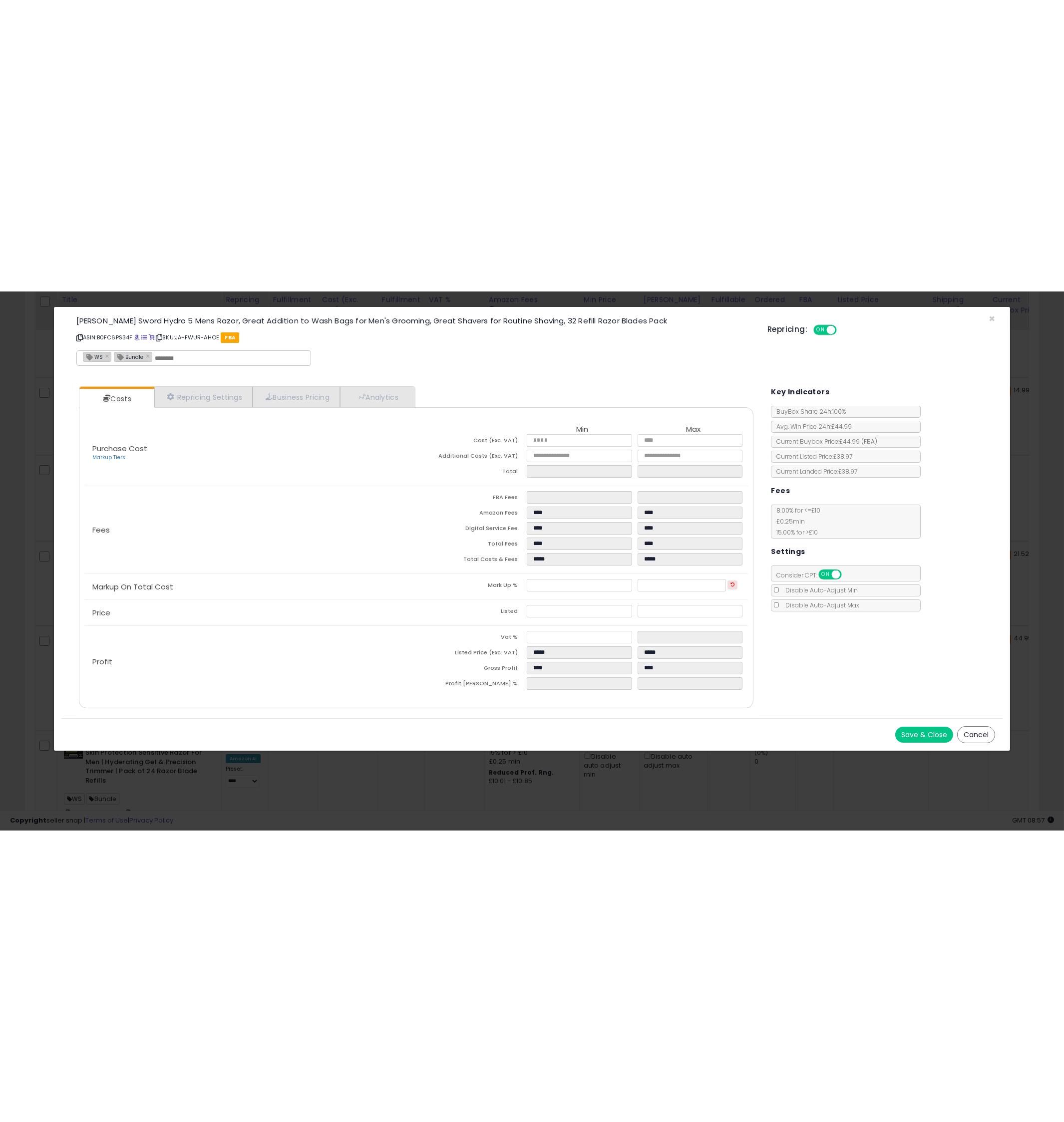
scroll to position [211, 0]
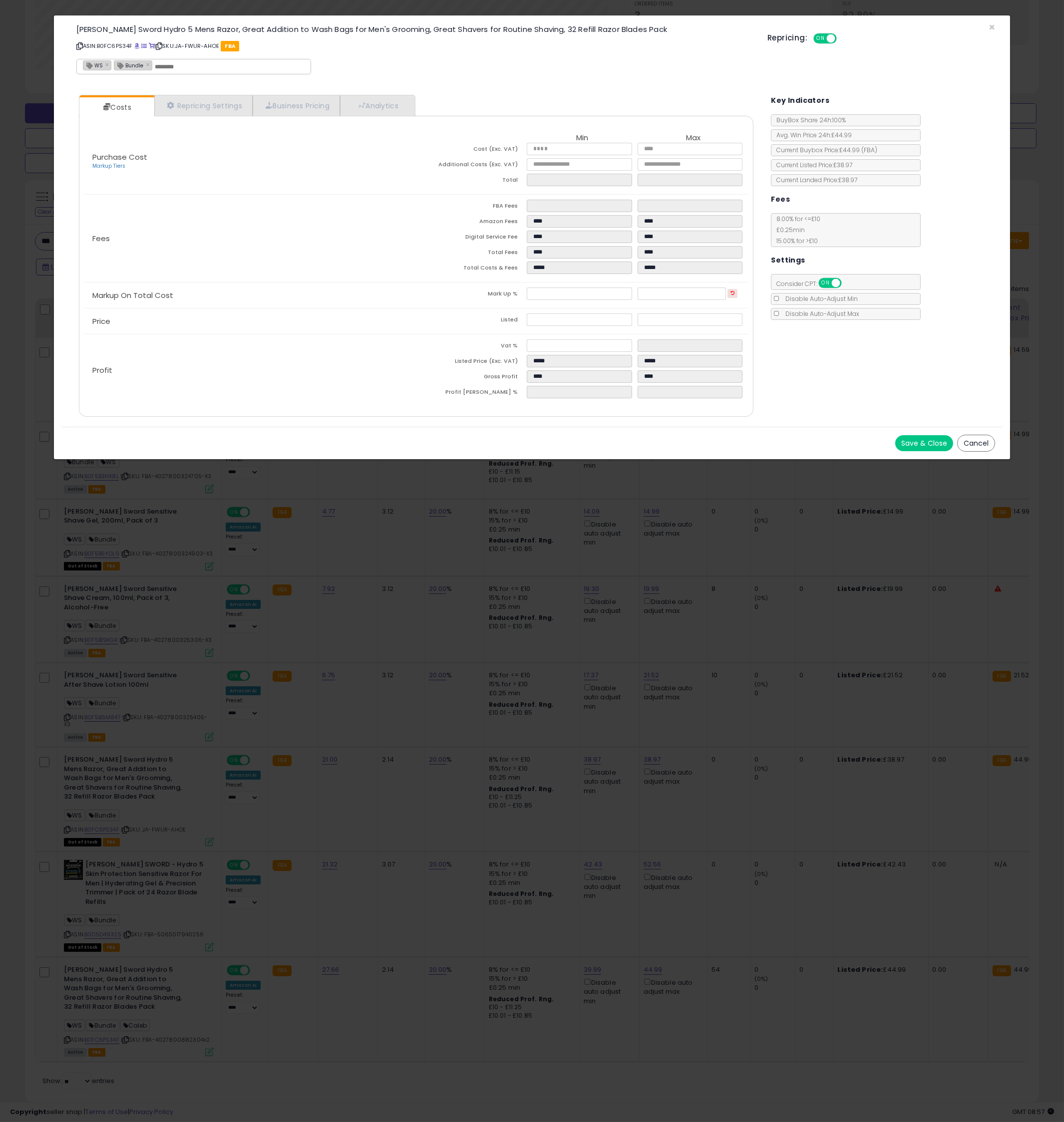
click at [502, 74] on div "[PERSON_NAME] Sword Hydro 5 Mens Razor, Great Addition to Wash Bags for Men's G…" at bounding box center [414, 51] width 691 height 57
click at [227, 62] on input "text" at bounding box center [229, 66] width 150 height 9
type input "****"
type input "**********"
drag, startPoint x: 542, startPoint y: 74, endPoint x: 551, endPoint y: 58, distance: 18.4
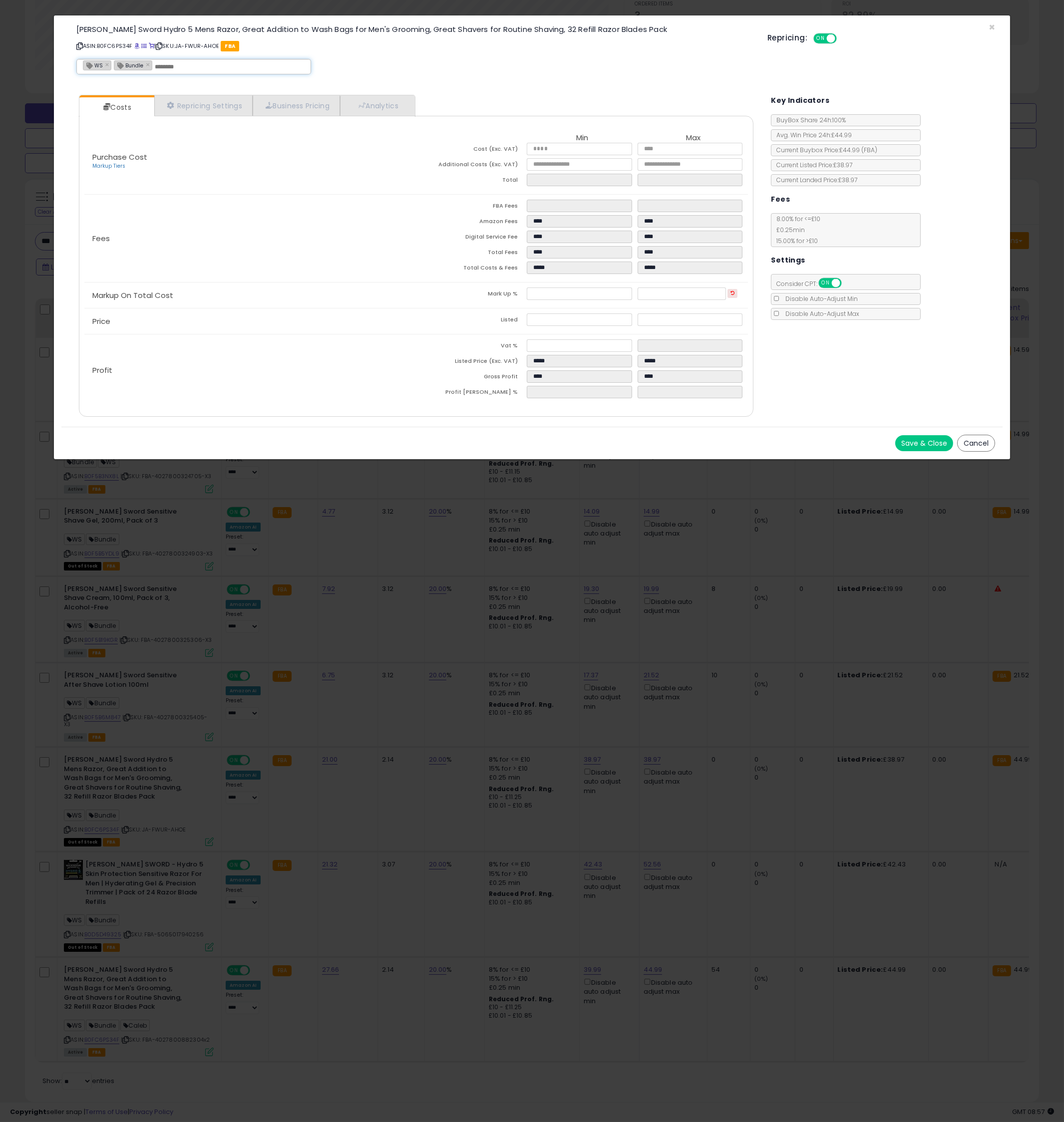
click at [543, 72] on div "**********" at bounding box center [414, 51] width 691 height 57
click at [126, 47] on p "ASIN: B0FC6PS34F | SKU: JA-FWUR-AHOE FBA" at bounding box center [414, 46] width 676 height 16
click at [126, 46] on p "ASIN: B0FC6PS34F | SKU: JA-FWUR-AHOE FBA" at bounding box center [414, 46] width 676 height 16
copy p "B0FC6PS34F"
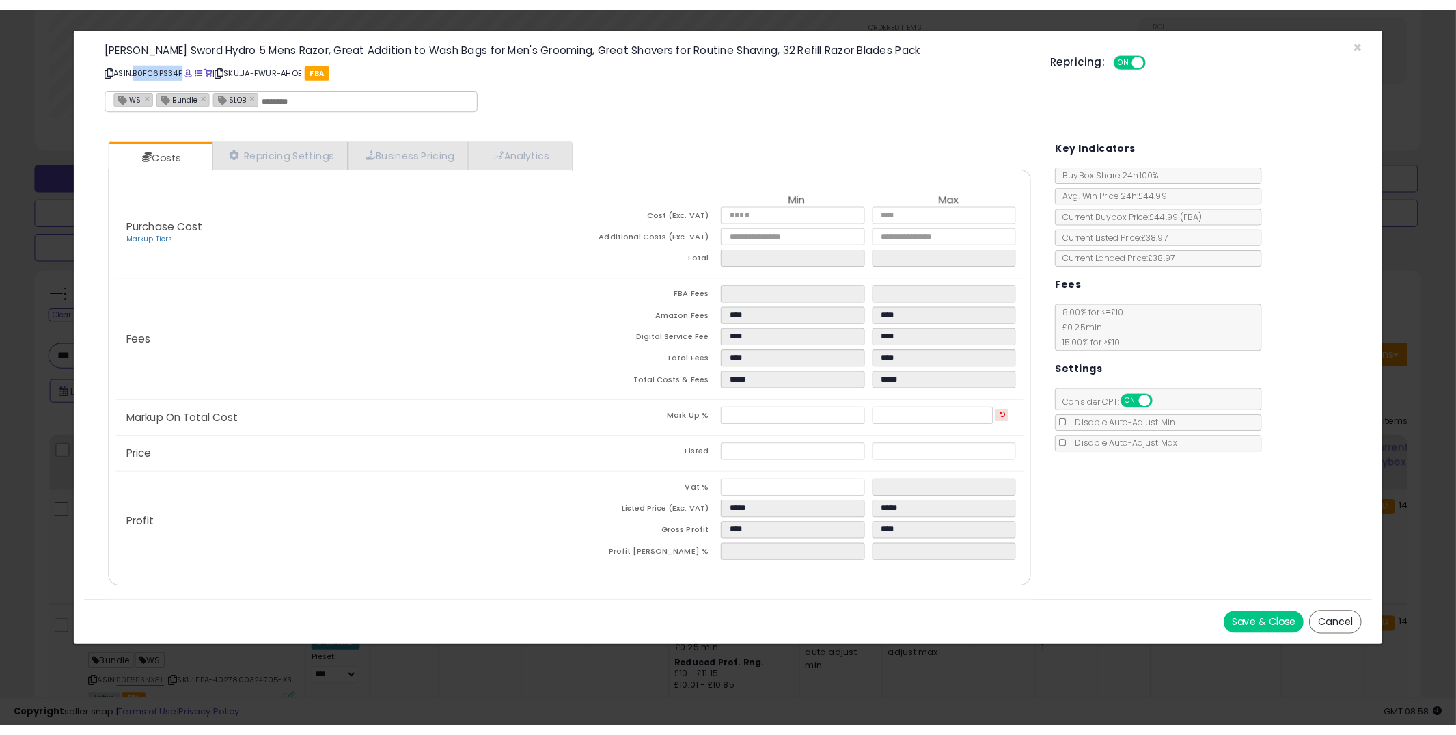
scroll to position [280, 805]
